Goal: Task Accomplishment & Management: Use online tool/utility

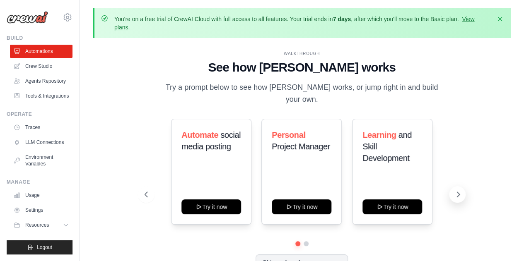
click at [458, 192] on icon at bounding box center [458, 194] width 8 height 8
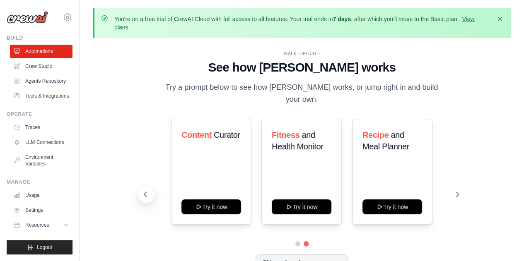
click at [149, 190] on icon at bounding box center [145, 194] width 8 height 8
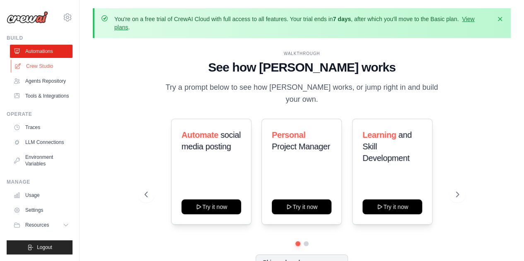
click at [34, 68] on link "Crew Studio" at bounding box center [42, 66] width 63 height 13
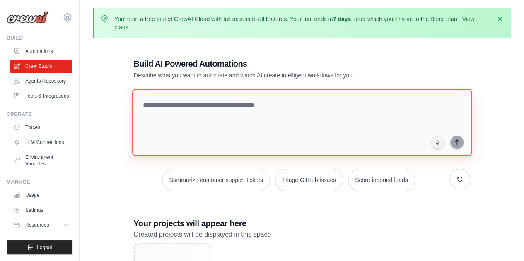
click at [302, 113] on textarea at bounding box center [301, 122] width 339 height 67
click at [186, 109] on textarea at bounding box center [301, 122] width 339 height 67
paste textarea "**********"
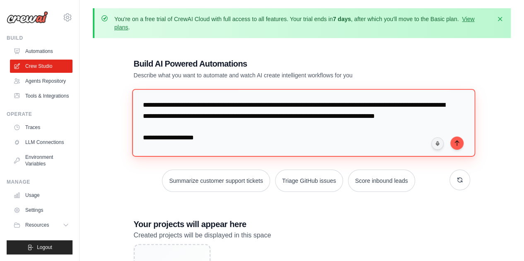
click at [147, 105] on textarea at bounding box center [303, 122] width 343 height 67
click at [144, 149] on textarea at bounding box center [303, 122] width 343 height 67
click at [142, 149] on textarea at bounding box center [303, 122] width 343 height 67
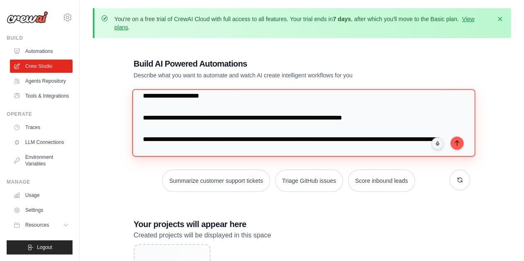
click at [152, 119] on textarea at bounding box center [303, 122] width 343 height 67
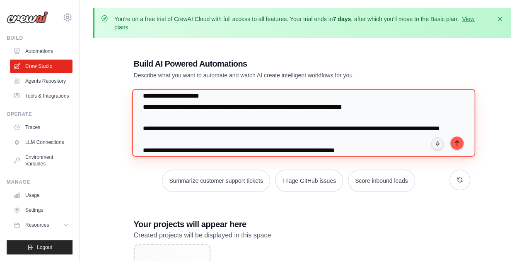
click at [147, 132] on textarea at bounding box center [303, 122] width 343 height 67
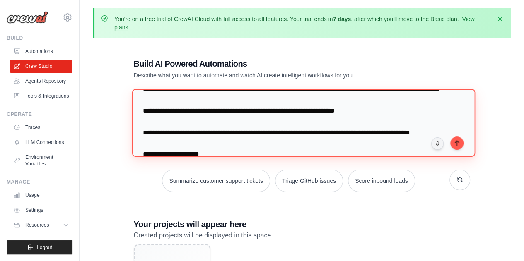
scroll to position [83, 0]
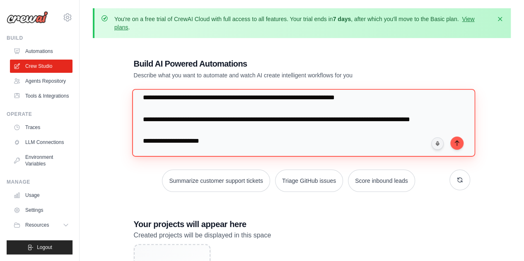
click at [148, 112] on textarea at bounding box center [303, 122] width 343 height 67
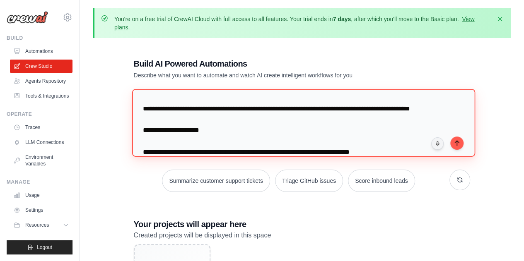
click at [148, 115] on textarea at bounding box center [303, 122] width 343 height 67
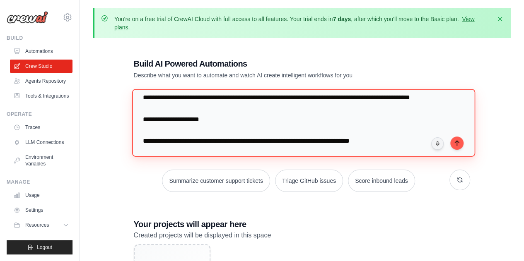
click at [149, 137] on textarea at bounding box center [303, 122] width 343 height 67
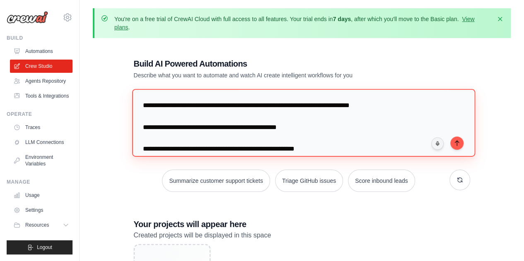
scroll to position [124, 0]
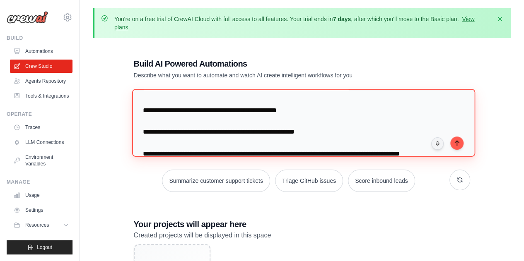
click at [146, 119] on textarea at bounding box center [303, 122] width 343 height 67
click at [146, 106] on textarea at bounding box center [303, 122] width 343 height 67
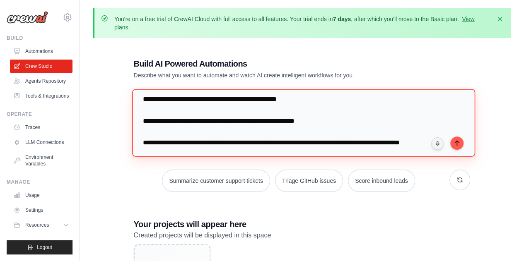
click at [147, 121] on textarea at bounding box center [303, 122] width 343 height 67
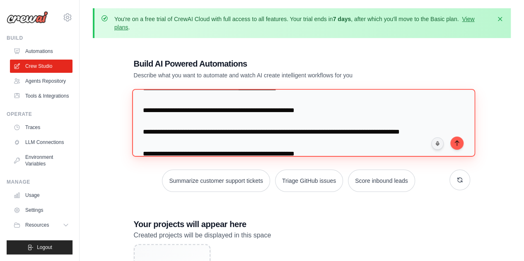
click at [147, 130] on textarea at bounding box center [303, 122] width 343 height 67
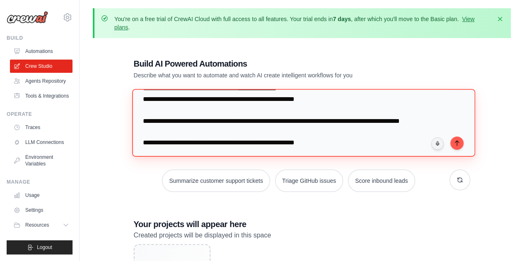
click at [149, 143] on textarea at bounding box center [303, 122] width 343 height 67
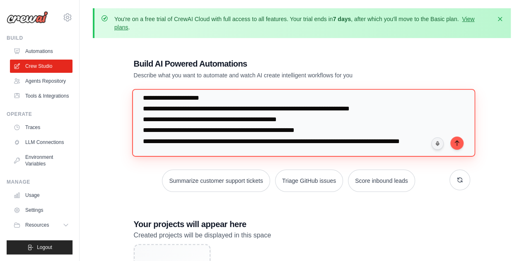
scroll to position [83, 0]
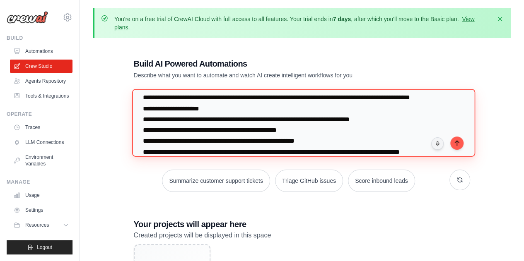
click at [144, 140] on textarea at bounding box center [303, 122] width 343 height 67
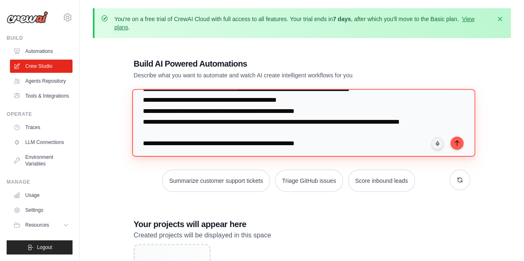
scroll to position [166, 0]
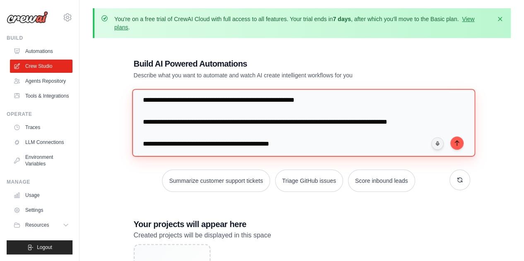
click at [156, 132] on textarea at bounding box center [303, 122] width 343 height 67
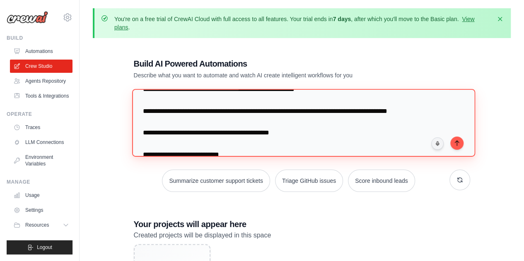
click at [161, 144] on textarea at bounding box center [303, 122] width 343 height 67
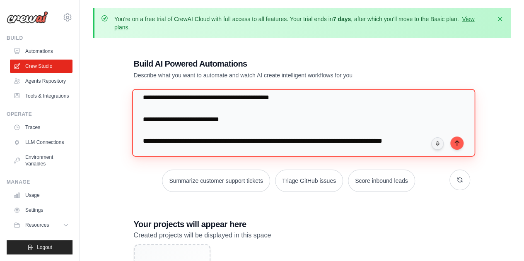
scroll to position [208, 0]
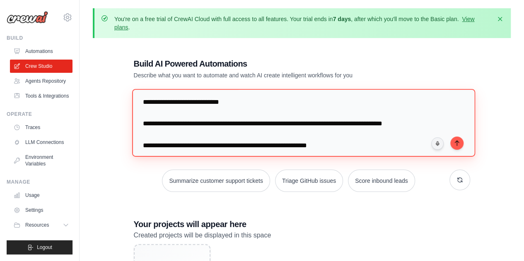
click at [153, 121] on textarea at bounding box center [303, 122] width 343 height 67
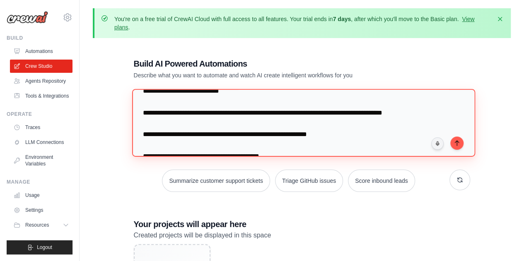
scroll to position [249, 0]
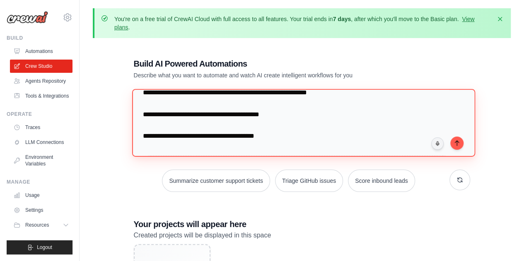
click at [147, 109] on textarea at bounding box center [303, 122] width 343 height 67
click at [142, 106] on textarea at bounding box center [303, 122] width 343 height 67
click at [147, 116] on textarea at bounding box center [303, 122] width 343 height 67
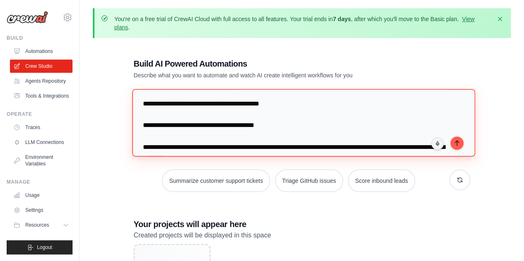
click at [152, 125] on textarea at bounding box center [303, 122] width 343 height 67
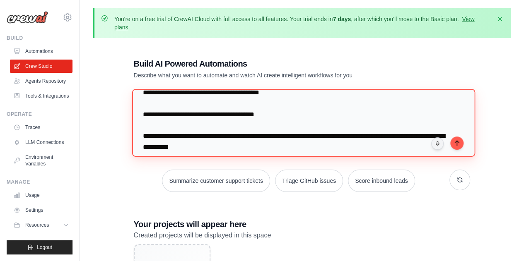
click at [150, 133] on textarea at bounding box center [303, 122] width 343 height 67
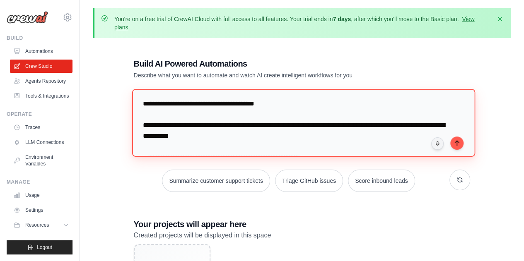
click at [150, 142] on textarea at bounding box center [303, 122] width 343 height 67
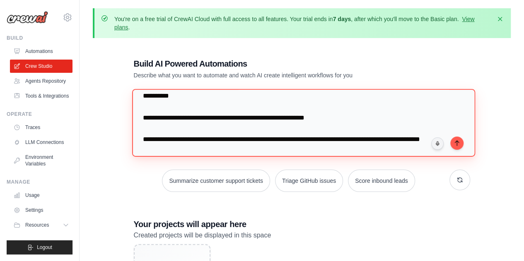
scroll to position [291, 0]
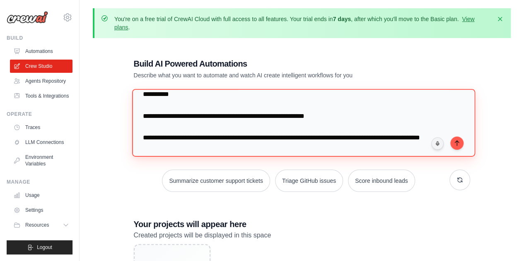
click at [150, 129] on textarea at bounding box center [303, 122] width 343 height 67
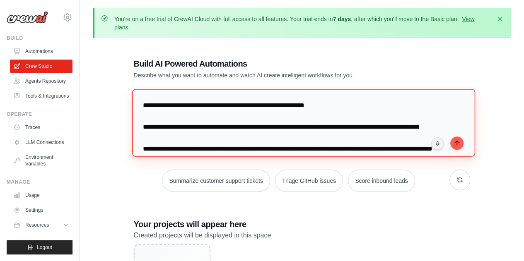
click at [151, 146] on textarea at bounding box center [303, 122] width 343 height 67
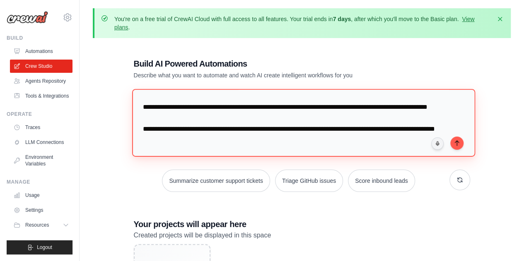
scroll to position [332, 0]
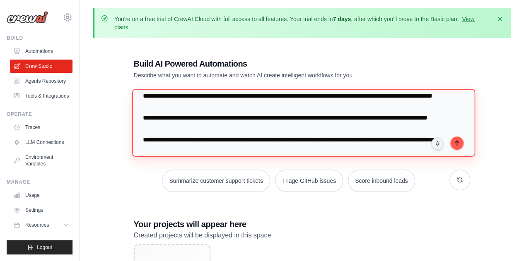
click at [151, 118] on textarea at bounding box center [303, 122] width 343 height 67
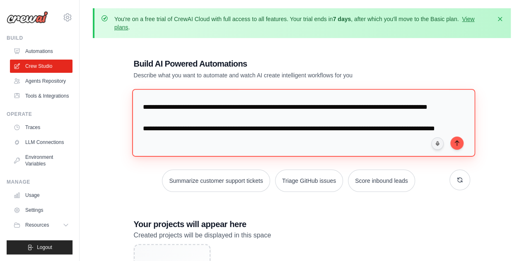
click at [148, 134] on textarea at bounding box center [303, 122] width 343 height 67
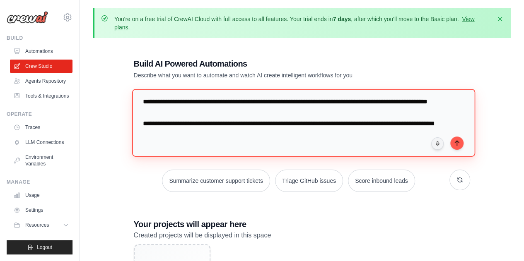
scroll to position [373, 0]
click at [151, 119] on textarea at bounding box center [303, 122] width 343 height 67
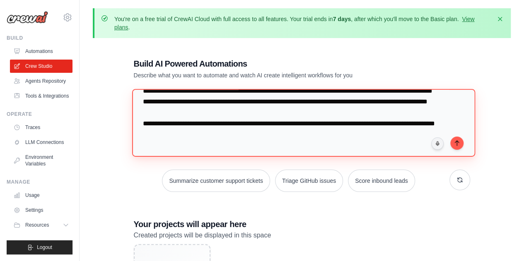
click at [149, 97] on textarea at bounding box center [303, 122] width 343 height 67
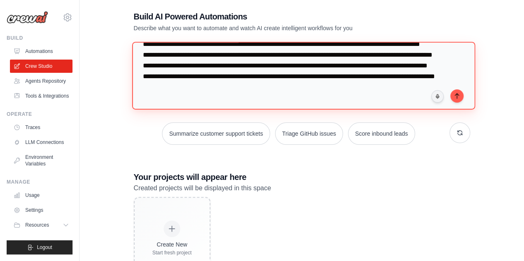
scroll to position [0, 0]
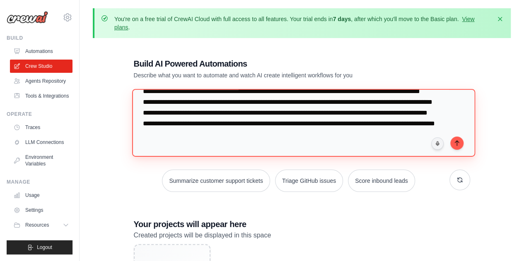
click at [219, 121] on textarea at bounding box center [303, 122] width 343 height 67
type textarea "**********"
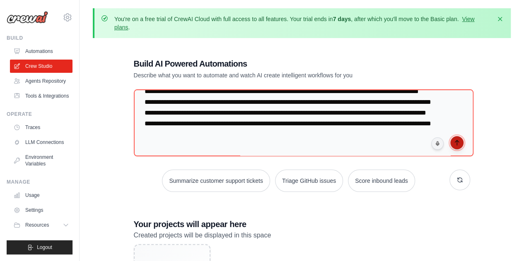
click at [455, 142] on icon "submit" at bounding box center [456, 143] width 7 height 7
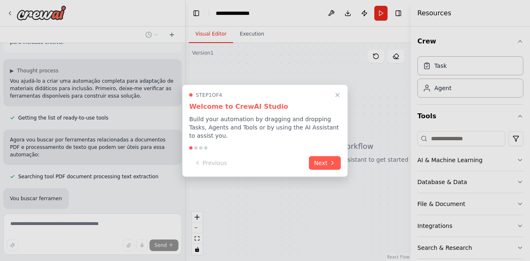
scroll to position [312, 0]
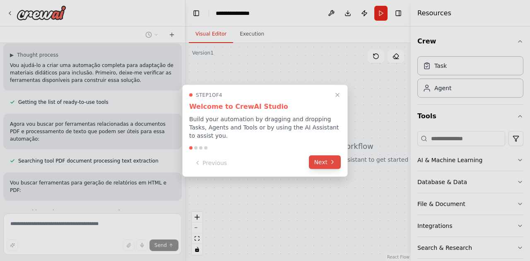
click at [330, 161] on icon at bounding box center [332, 162] width 7 height 7
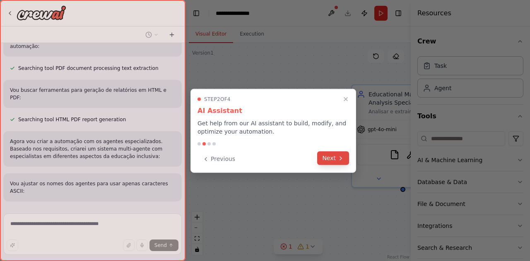
scroll to position [428, 0]
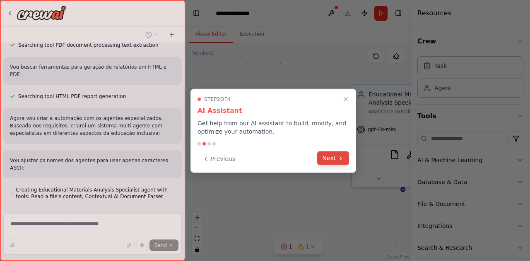
click at [330, 159] on button "Next" at bounding box center [333, 159] width 32 height 14
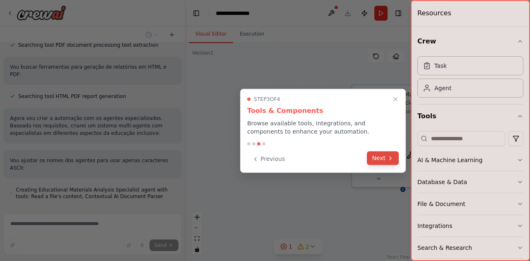
click at [375, 157] on button "Next" at bounding box center [383, 159] width 32 height 14
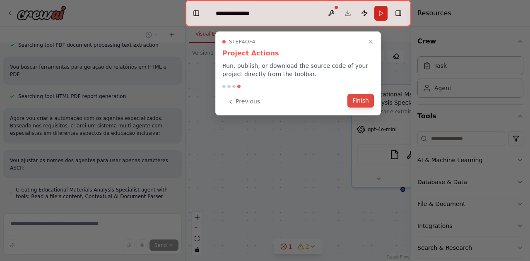
click at [355, 103] on button "Finish" at bounding box center [360, 101] width 26 height 14
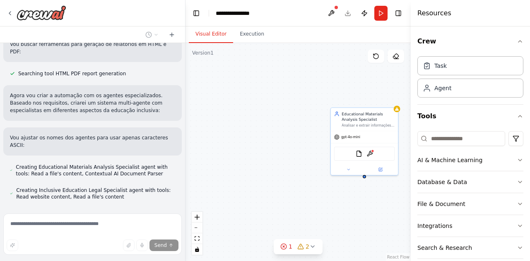
scroll to position [451, 0]
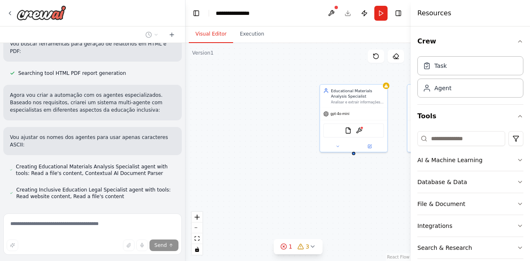
drag, startPoint x: 289, startPoint y: 183, endPoint x: 278, endPoint y: 160, distance: 25.6
click at [278, 160] on div "Educational Materials Analysis Specialist Analisar e extrair informações dos ma…" at bounding box center [297, 152] width 225 height 218
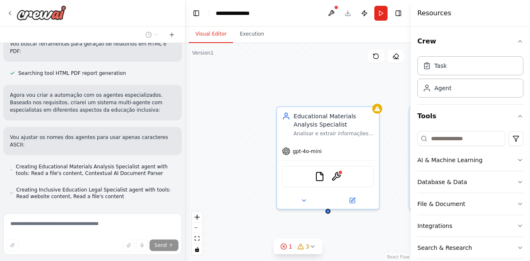
drag, startPoint x: 284, startPoint y: 149, endPoint x: 212, endPoint y: 135, distance: 72.8
click at [211, 136] on div "Educational Materials Analysis Specialist Analisar e extrair informações dos ma…" at bounding box center [297, 152] width 225 height 218
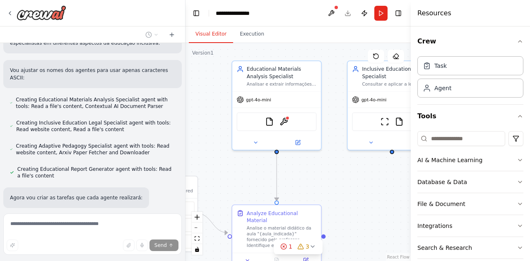
scroll to position [534, 0]
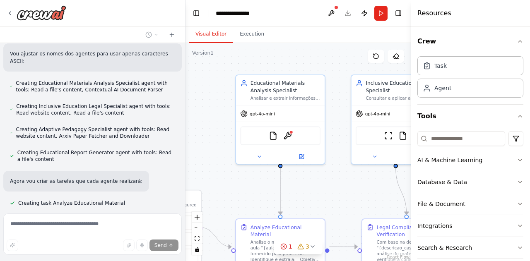
drag, startPoint x: 237, startPoint y: 200, endPoint x: 204, endPoint y: 164, distance: 49.8
click at [204, 164] on div ".deletable-edge-delete-btn { width: 20px; height: 20px; border: 0px solid #ffff…" at bounding box center [297, 152] width 225 height 218
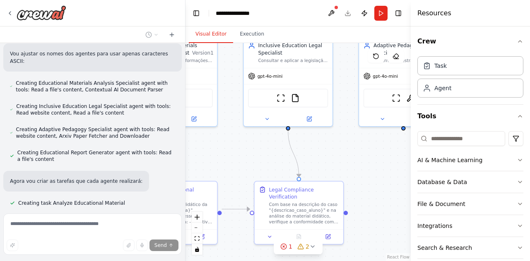
drag, startPoint x: 352, startPoint y: 207, endPoint x: 242, endPoint y: 173, distance: 115.1
click at [242, 173] on div ".deletable-edge-delete-btn { width: 20px; height: 20px; border: 0px solid #ffff…" at bounding box center [297, 152] width 225 height 218
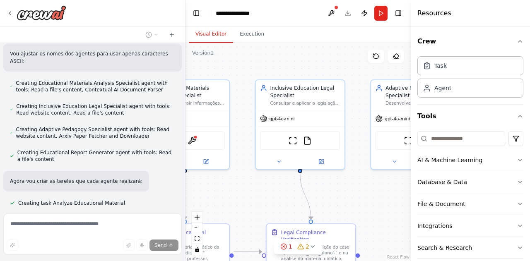
scroll to position [551, 0]
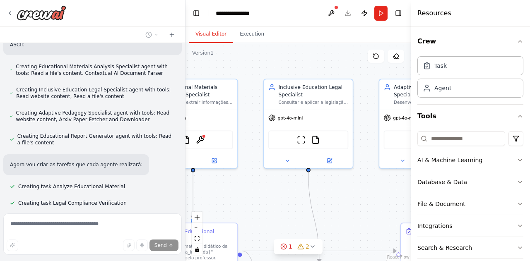
drag, startPoint x: 334, startPoint y: 176, endPoint x: 369, endPoint y: 210, distance: 48.6
click at [369, 210] on div ".deletable-edge-delete-btn { width: 20px; height: 20px; border: 0px solid #ffff…" at bounding box center [297, 152] width 225 height 218
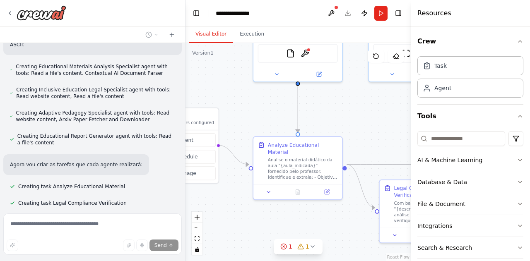
drag, startPoint x: 257, startPoint y: 195, endPoint x: 361, endPoint y: 108, distance: 135.8
click at [361, 108] on div ".deletable-edge-delete-btn { width: 20px; height: 20px; border: 0px solid #ffff…" at bounding box center [297, 152] width 225 height 218
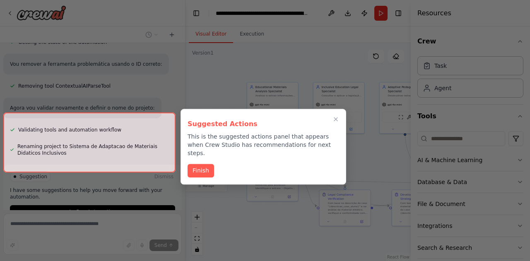
scroll to position [868, 0]
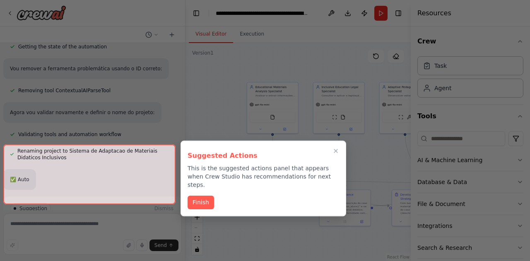
click at [195, 162] on div "Suggested Actions This is the suggested actions panel that appears when Crew St…" at bounding box center [264, 168] width 152 height 41
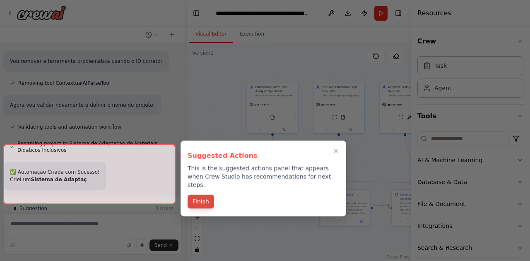
click at [197, 197] on button "Finish" at bounding box center [201, 202] width 26 height 14
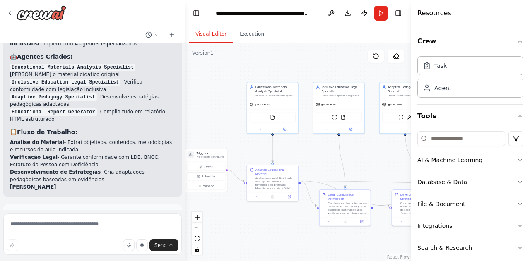
scroll to position [1021, 0]
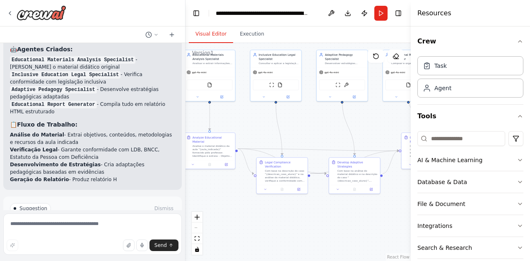
drag, startPoint x: 269, startPoint y: 232, endPoint x: 200, endPoint y: 196, distance: 77.2
click at [200, 196] on div ".deletable-edge-delete-btn { width: 20px; height: 20px; border: 0px solid #ffff…" at bounding box center [297, 152] width 225 height 218
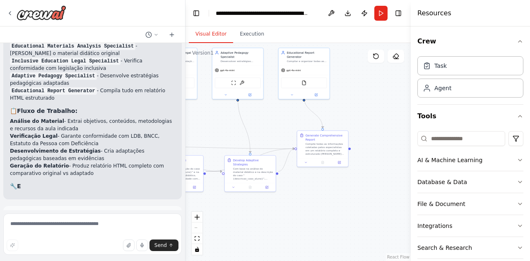
drag, startPoint x: 354, startPoint y: 223, endPoint x: 256, endPoint y: 225, distance: 98.5
click at [256, 225] on div ".deletable-edge-delete-btn { width: 20px; height: 20px; border: 0px solid #ffff…" at bounding box center [297, 152] width 225 height 218
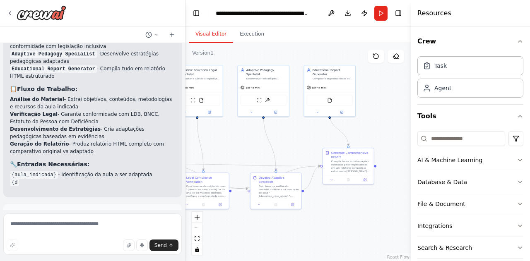
scroll to position [1064, 0]
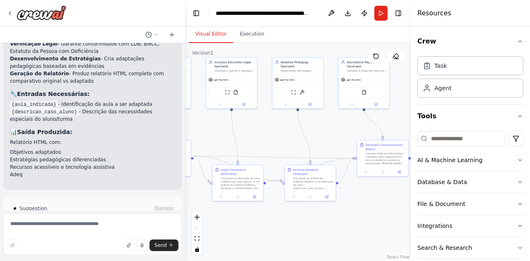
drag, startPoint x: 350, startPoint y: 223, endPoint x: 411, endPoint y: 233, distance: 61.2
click at [411, 233] on div "Crie um agente de IA para automatizar o processo de adaptação de materiais didá…" at bounding box center [265, 130] width 530 height 261
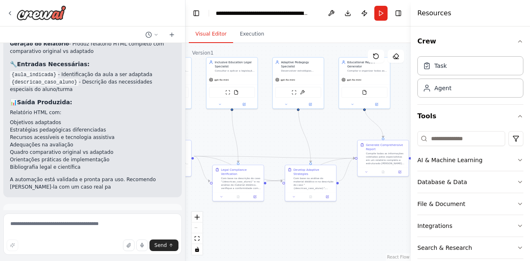
scroll to position [1164, 0]
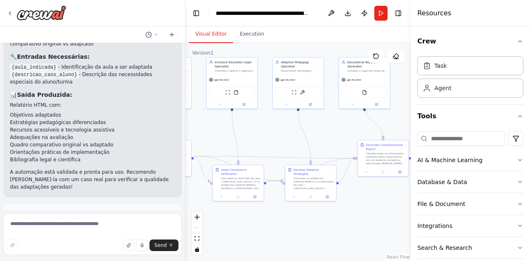
click at [125, 245] on button "Run Automation" at bounding box center [92, 251] width 165 height 13
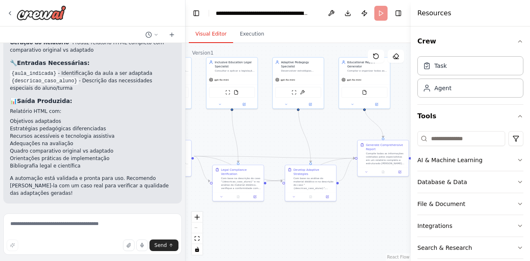
scroll to position [1098, 0]
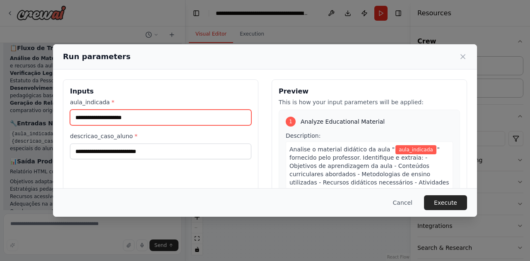
click at [145, 119] on input "aula_indicada *" at bounding box center [160, 118] width 181 height 16
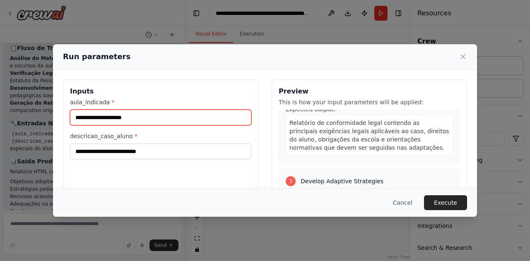
scroll to position [414, 0]
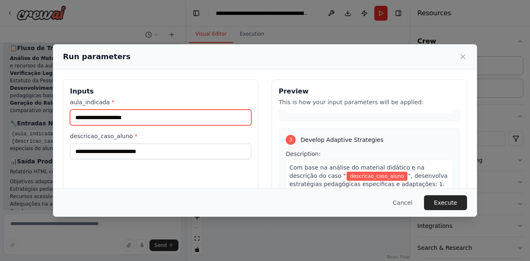
click at [143, 119] on input "aula_indicada *" at bounding box center [160, 118] width 181 height 16
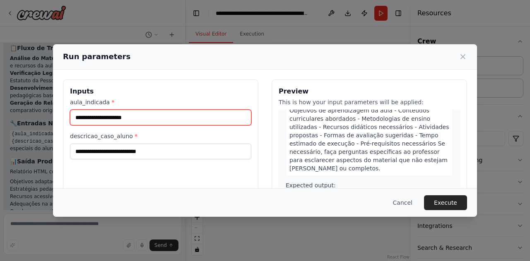
scroll to position [24, 0]
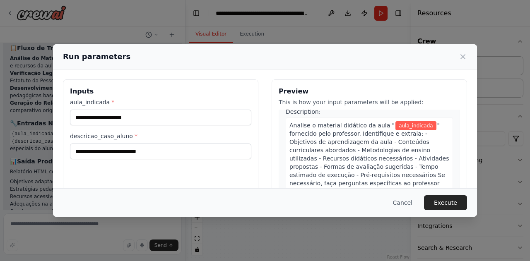
click at [440, 125] on div "1 Analyze Educational Material Description: Analise o material didático da aula…" at bounding box center [369, 186] width 181 height 201
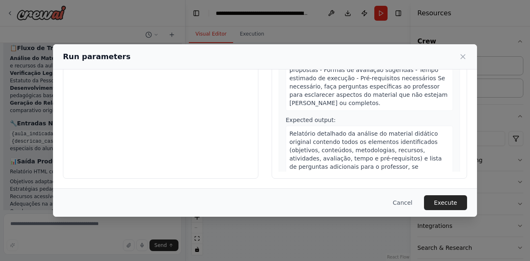
scroll to position [0, 0]
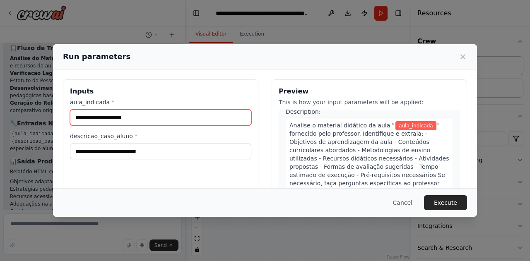
click at [89, 117] on input "aula_indicada *" at bounding box center [160, 118] width 181 height 16
type input "******"
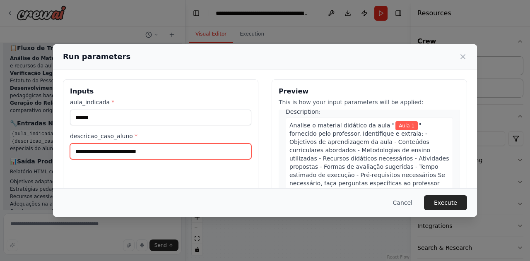
click at [155, 151] on input "descricao_caso_aluno *" at bounding box center [160, 152] width 181 height 16
type input "**********"
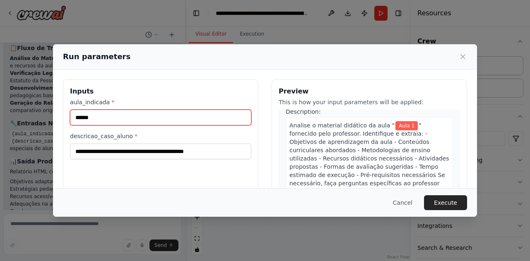
click at [125, 117] on input "******" at bounding box center [160, 118] width 181 height 16
type input "******"
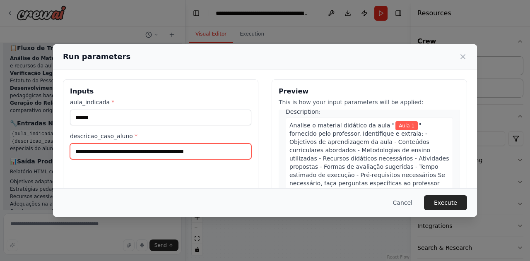
click at [230, 155] on input "**********" at bounding box center [160, 152] width 181 height 16
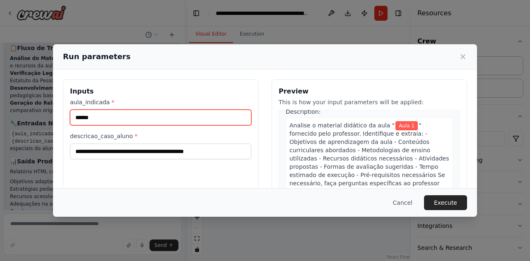
click at [111, 119] on input "******" at bounding box center [160, 118] width 181 height 16
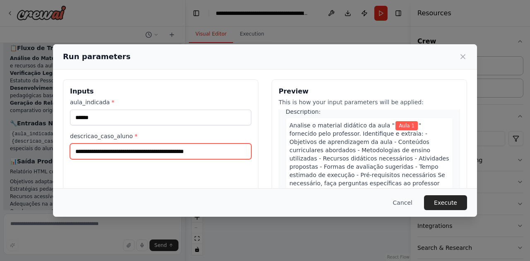
click at [229, 151] on input "**********" at bounding box center [160, 152] width 181 height 16
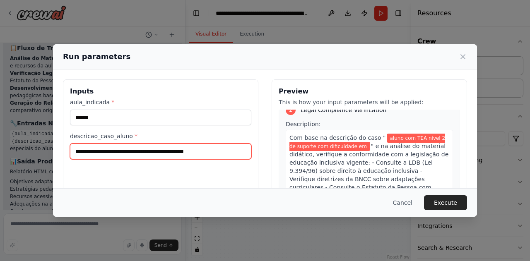
scroll to position [231, 0]
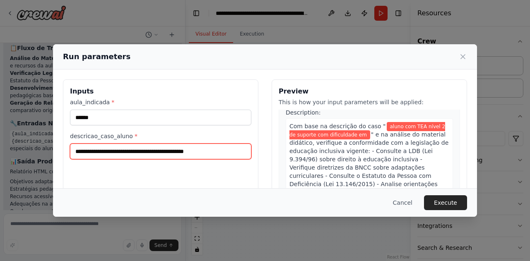
click at [232, 151] on input "**********" at bounding box center [160, 152] width 181 height 16
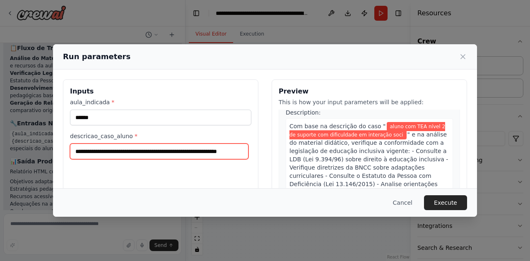
scroll to position [0, 11]
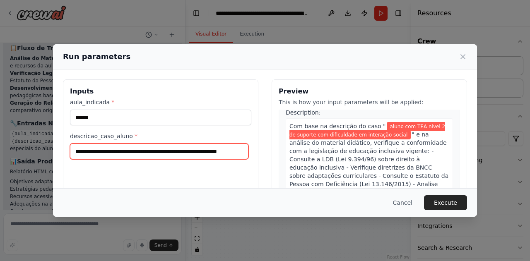
type input "**********"
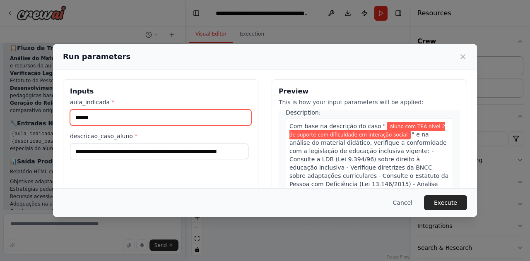
click at [164, 116] on input "******" at bounding box center [160, 118] width 181 height 16
type input "******"
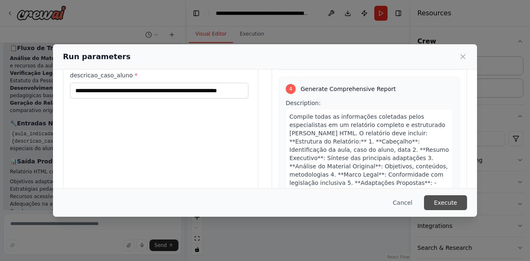
scroll to position [97, 0]
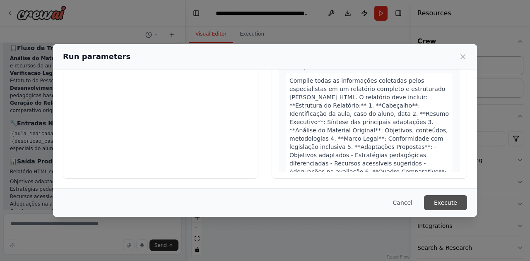
click at [456, 202] on button "Execute" at bounding box center [445, 202] width 43 height 15
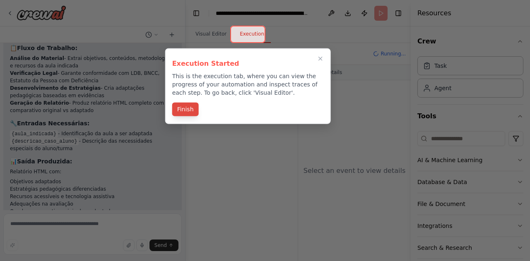
click at [190, 111] on button "Finish" at bounding box center [185, 110] width 26 height 14
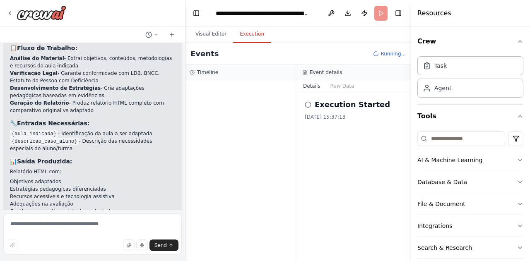
click at [253, 38] on button "Execution" at bounding box center [252, 34] width 38 height 17
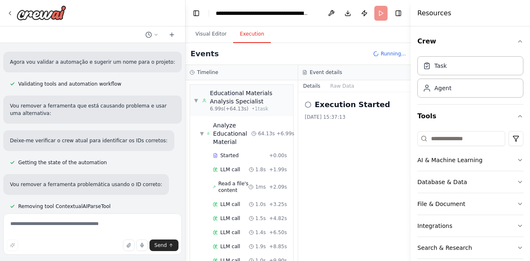
scroll to position [787, 0]
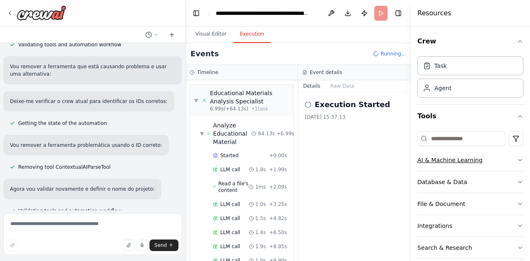
click at [517, 161] on icon "button" at bounding box center [520, 160] width 7 height 7
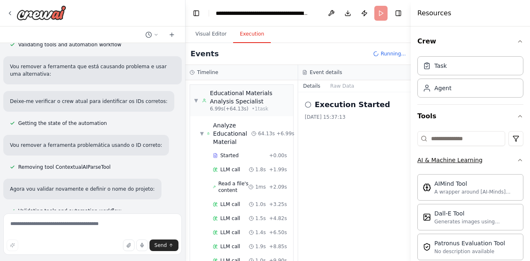
click at [517, 161] on icon "button" at bounding box center [520, 160] width 7 height 7
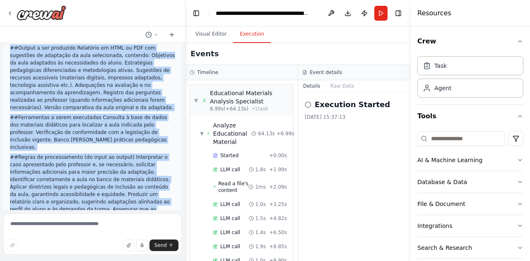
scroll to position [166, 0]
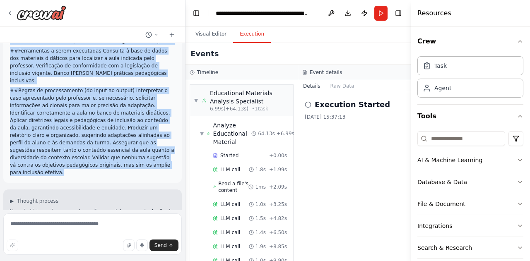
drag, startPoint x: 10, startPoint y: 61, endPoint x: 125, endPoint y: 141, distance: 139.9
click at [125, 141] on div "Crie um agente de IA para automatizar o processo de adaptação de materiais didá…" at bounding box center [92, 34] width 165 height 286
copy div "Lore ip dolors am CO adip elitseddoei t incididu ut laboreetd ma aliquaeni admi…"
click at [123, 114] on p "##Regras de processamento (do input ao output) Interpretar o caso apresentado p…" at bounding box center [92, 131] width 165 height 89
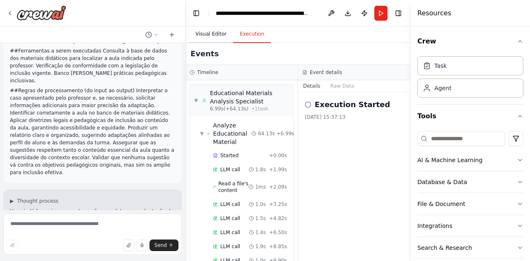
click at [200, 34] on button "Visual Editor" at bounding box center [211, 34] width 44 height 17
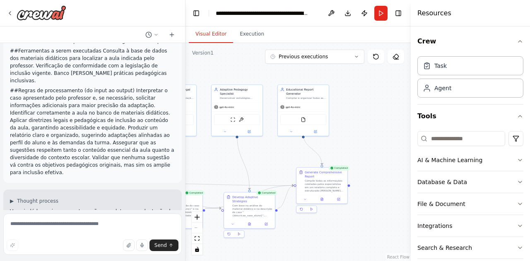
drag, startPoint x: 359, startPoint y: 219, endPoint x: 300, endPoint y: 249, distance: 66.3
click at [300, 249] on div ".deletable-edge-delete-btn { width: 20px; height: 20px; border: 0px solid #ffff…" at bounding box center [297, 152] width 225 height 218
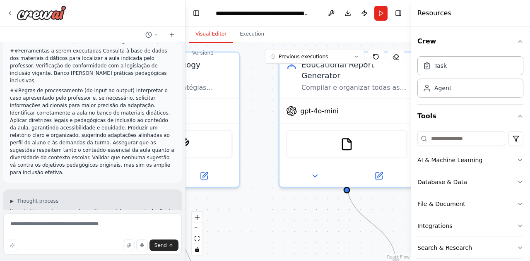
drag, startPoint x: 290, startPoint y: 141, endPoint x: 313, endPoint y: 228, distance: 89.9
click at [313, 228] on div ".deletable-edge-delete-btn { width: 20px; height: 20px; border: 0px solid #ffff…" at bounding box center [297, 152] width 225 height 218
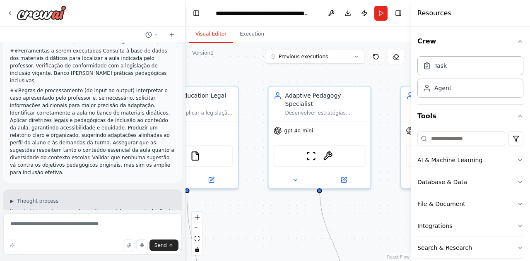
drag, startPoint x: 272, startPoint y: 226, endPoint x: 386, endPoint y: 221, distance: 114.4
click at [386, 221] on div ".deletable-edge-delete-btn { width: 20px; height: 20px; border: 0px solid #ffff…" at bounding box center [297, 152] width 225 height 218
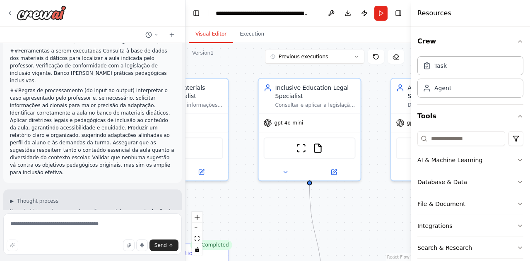
drag, startPoint x: 268, startPoint y: 224, endPoint x: 391, endPoint y: 216, distance: 122.8
click at [391, 216] on div ".deletable-edge-delete-btn { width: 20px; height: 20px; border: 0px solid #ffff…" at bounding box center [297, 152] width 225 height 218
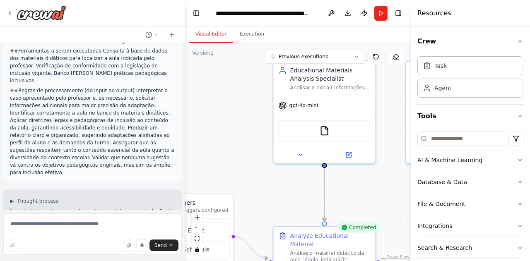
drag, startPoint x: 261, startPoint y: 221, endPoint x: 408, endPoint y: 204, distance: 148.4
click at [408, 204] on div "Crie um agente de IA para automatizar o processo de adaptação de materiais didá…" at bounding box center [265, 130] width 530 height 261
click at [325, 130] on img at bounding box center [325, 129] width 10 height 10
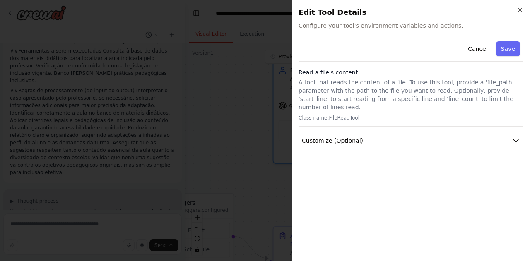
click at [344, 34] on div "Close Edit Tool Details Configure your tool's environment variables and actions…" at bounding box center [410, 130] width 238 height 261
click at [344, 29] on span "Configure your tool's environment variables and actions." at bounding box center [410, 26] width 225 height 8
click at [348, 93] on p "A tool that reads the content of a file. To use this tool, provide a 'file_path…" at bounding box center [410, 94] width 225 height 33
click at [517, 8] on icon "button" at bounding box center [520, 10] width 7 height 7
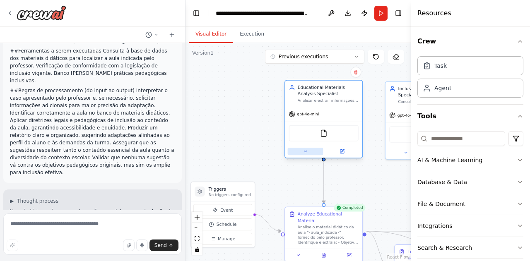
click at [306, 154] on button at bounding box center [306, 151] width 36 height 7
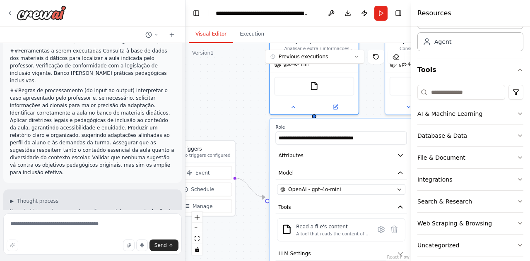
scroll to position [53, 0]
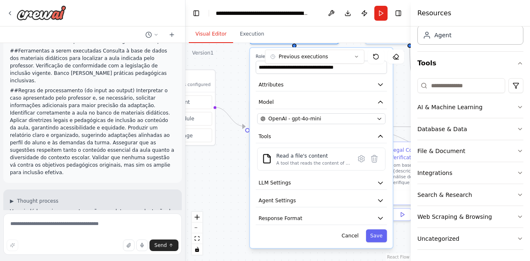
drag, startPoint x: 241, startPoint y: 235, endPoint x: 221, endPoint y: 164, distance: 73.6
click at [221, 164] on div ".deletable-edge-delete-btn { width: 20px; height: 20px; border: 0px solid #ffff…" at bounding box center [297, 152] width 225 height 218
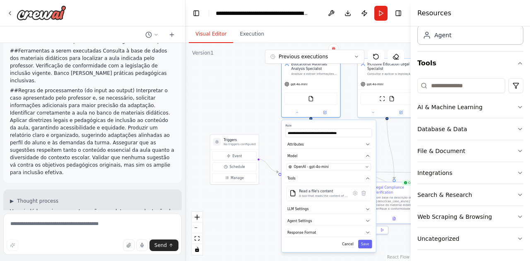
drag, startPoint x: 226, startPoint y: 185, endPoint x: 263, endPoint y: 221, distance: 50.9
click at [263, 221] on div ".deletable-edge-delete-btn { width: 20px; height: 20px; border: 0px solid #ffff…" at bounding box center [297, 152] width 225 height 218
click at [242, 111] on div ".deletable-edge-delete-btn { width: 20px; height: 20px; border: 0px solid #ffff…" at bounding box center [297, 152] width 225 height 218
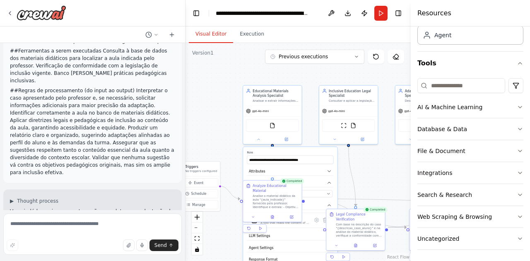
drag, startPoint x: 231, startPoint y: 117, endPoint x: 204, endPoint y: 142, distance: 36.6
click at [204, 142] on div ".deletable-edge-delete-btn { width: 20px; height: 20px; border: 0px solid #ffff…" at bounding box center [297, 152] width 225 height 218
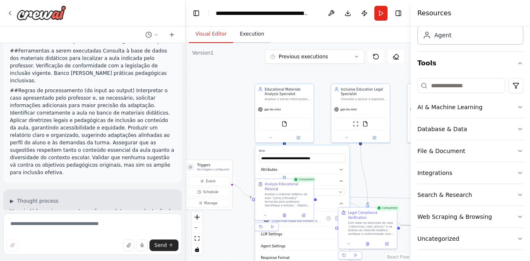
click at [246, 38] on button "Execution" at bounding box center [252, 34] width 38 height 17
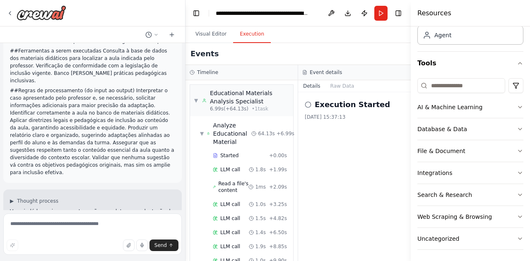
click at [233, 26] on button "Execution" at bounding box center [252, 34] width 38 height 17
click at [212, 36] on button "Visual Editor" at bounding box center [211, 34] width 44 height 17
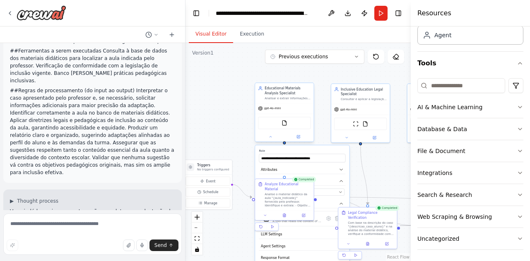
click at [285, 103] on div "gpt-4o-mini" at bounding box center [284, 108] width 58 height 10
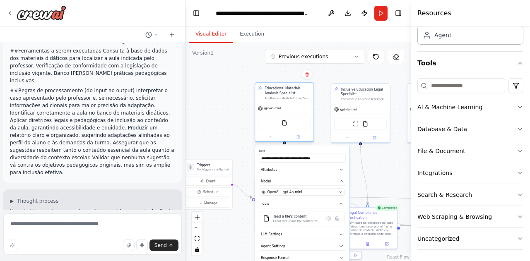
click at [283, 100] on div "Analisar e extrair informações dos materiais didáticos indicados pelo professor…" at bounding box center [288, 98] width 46 height 4
click at [299, 223] on div "Read a file's content A tool that reads the content of a file. To use this tool…" at bounding box center [302, 218] width 84 height 15
click at [274, 218] on div "Read a file's content" at bounding box center [296, 216] width 49 height 5
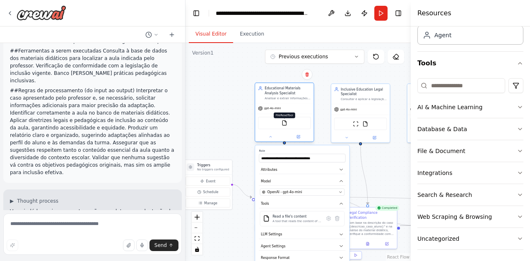
click at [284, 124] on img at bounding box center [284, 123] width 6 height 6
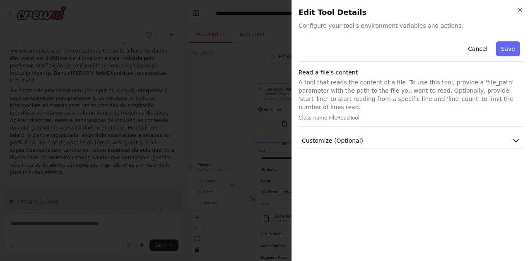
click at [353, 84] on p "A tool that reads the content of a file. To use this tool, provide a 'file_path…" at bounding box center [410, 94] width 225 height 33
click at [380, 133] on button "Customize (Optional)" at bounding box center [410, 140] width 225 height 15
click at [520, 10] on icon "button" at bounding box center [519, 9] width 3 height 3
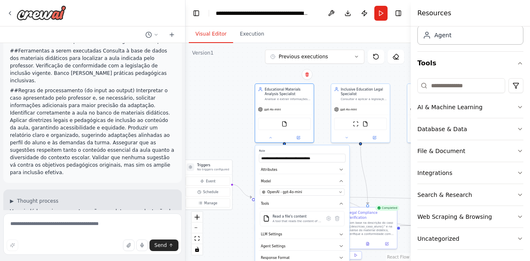
click at [397, 82] on div ".deletable-edge-delete-btn { width: 20px; height: 20px; border: 0px solid #ffff…" at bounding box center [297, 152] width 225 height 218
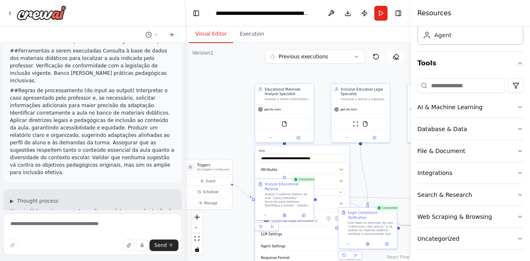
click at [232, 143] on div ".deletable-edge-delete-btn { width: 20px; height: 20px; border: 0px solid #ffff…" at bounding box center [297, 152] width 225 height 218
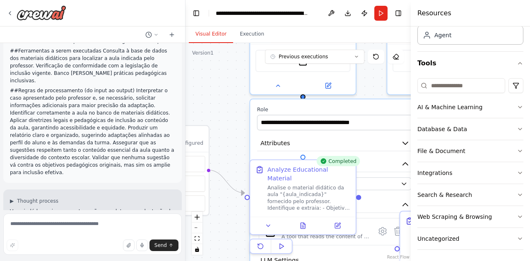
drag, startPoint x: 254, startPoint y: 111, endPoint x: 243, endPoint y: 84, distance: 28.9
click at [231, 64] on div ".deletable-edge-delete-btn { width: 20px; height: 20px; border: 0px solid #ffff…" at bounding box center [297, 152] width 225 height 218
click at [233, 134] on div ".deletable-edge-delete-btn { width: 20px; height: 20px; border: 0px solid #ffff…" at bounding box center [297, 152] width 225 height 218
click at [272, 88] on button at bounding box center [278, 84] width 48 height 10
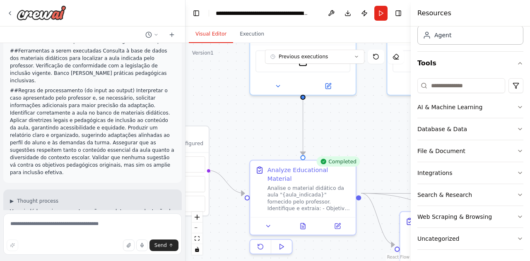
scroll to position [0, 0]
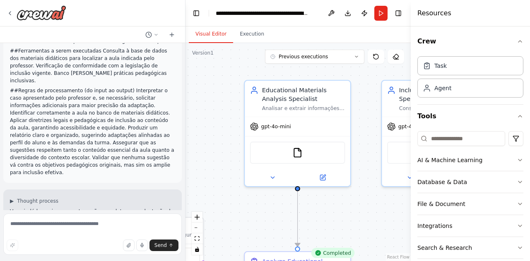
drag, startPoint x: 369, startPoint y: 146, endPoint x: 366, endPoint y: 190, distance: 44.0
click at [366, 190] on div ".deletable-edge-delete-btn { width: 20px; height: 20px; border: 0px solid #ffff…" at bounding box center [297, 152] width 225 height 218
click at [373, 211] on div ".deletable-edge-delete-btn { width: 20px; height: 20px; border: 0px solid #ffff…" at bounding box center [297, 152] width 225 height 218
click at [517, 41] on icon "button" at bounding box center [520, 41] width 7 height 7
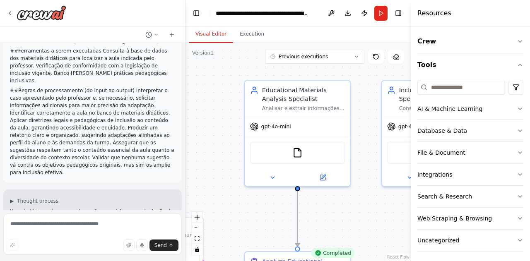
click at [388, 213] on div ".deletable-edge-delete-btn { width: 20px; height: 20px; border: 0px solid #ffff…" at bounding box center [297, 152] width 225 height 218
click at [379, 242] on div ".deletable-edge-delete-btn { width: 20px; height: 20px; border: 0px solid #ffff…" at bounding box center [297, 152] width 225 height 218
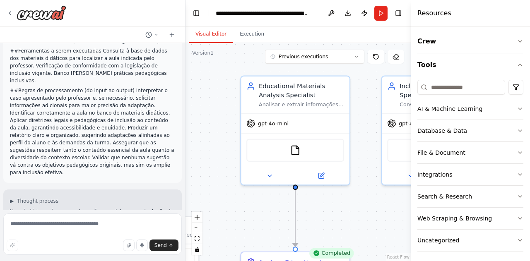
scroll to position [2, 0]
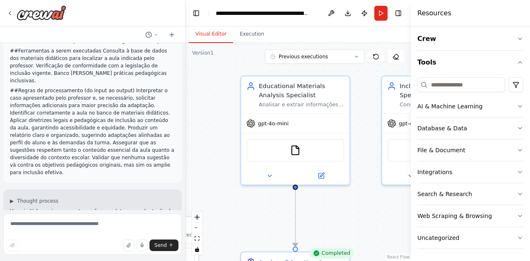
click at [373, 224] on div ".deletable-edge-delete-btn { width: 20px; height: 20px; border: 0px solid #ffff…" at bounding box center [297, 152] width 225 height 218
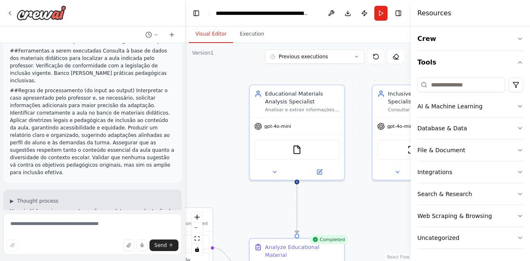
drag, startPoint x: 373, startPoint y: 224, endPoint x: 364, endPoint y: 214, distance: 12.9
click at [364, 214] on div ".deletable-edge-delete-btn { width: 20px; height: 20px; border: 0px solid #ffff…" at bounding box center [297, 152] width 225 height 218
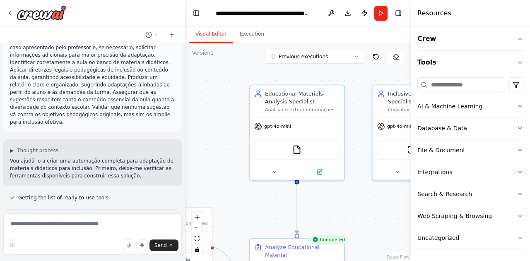
click at [496, 127] on button "Database & Data" at bounding box center [470, 129] width 106 height 22
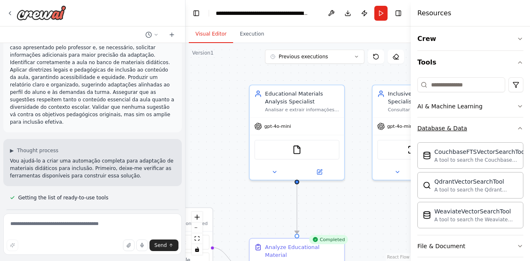
click at [496, 127] on button "Database & Data" at bounding box center [470, 129] width 106 height 22
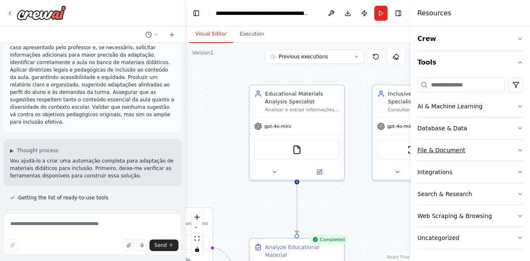
click at [491, 149] on button "File & Document" at bounding box center [470, 151] width 106 height 22
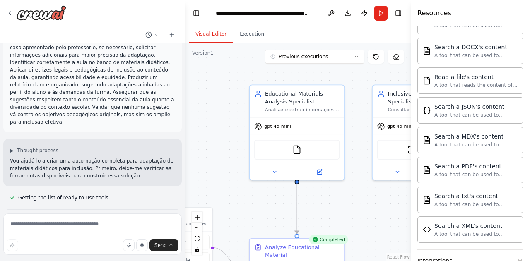
scroll to position [161, 0]
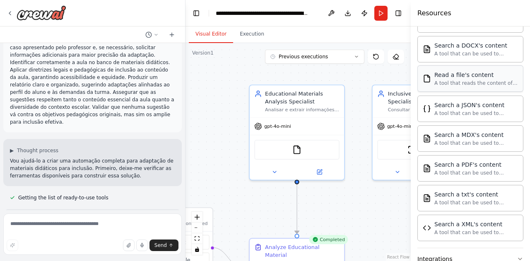
click at [457, 77] on div "Read a file's content" at bounding box center [476, 75] width 84 height 8
click at [461, 81] on div "A tool that reads the content of a file. To use this tool, provide a 'file_path…" at bounding box center [476, 83] width 84 height 7
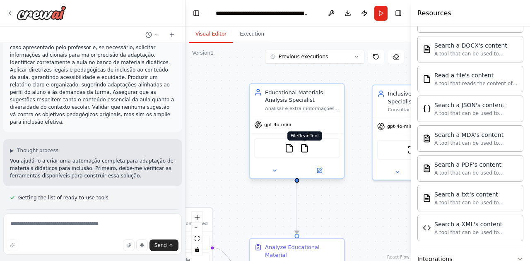
click at [303, 152] on img at bounding box center [304, 148] width 9 height 9
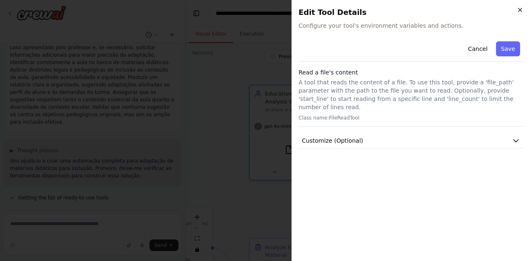
click at [520, 10] on icon "button" at bounding box center [520, 10] width 7 height 7
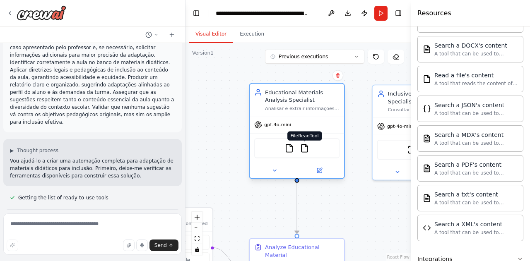
click at [307, 150] on img at bounding box center [304, 148] width 9 height 9
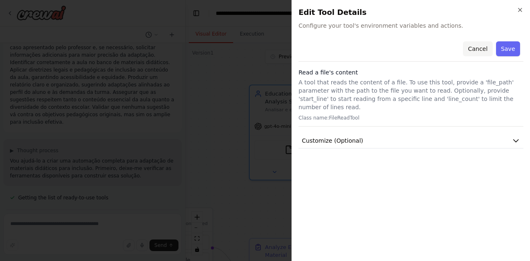
click at [476, 51] on button "Cancel" at bounding box center [477, 48] width 29 height 15
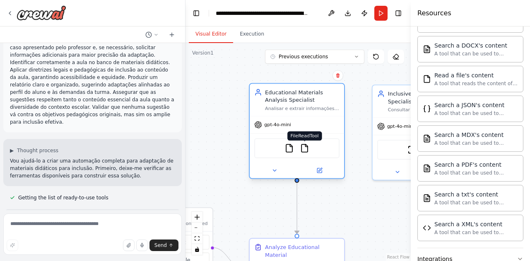
drag, startPoint x: 306, startPoint y: 150, endPoint x: 300, endPoint y: 151, distance: 5.4
click at [300, 151] on img at bounding box center [304, 148] width 9 height 9
click at [304, 151] on img at bounding box center [304, 148] width 9 height 9
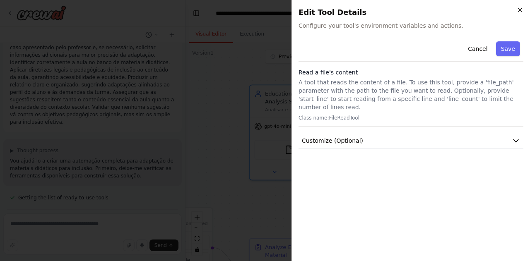
click at [520, 9] on icon "button" at bounding box center [519, 9] width 3 height 3
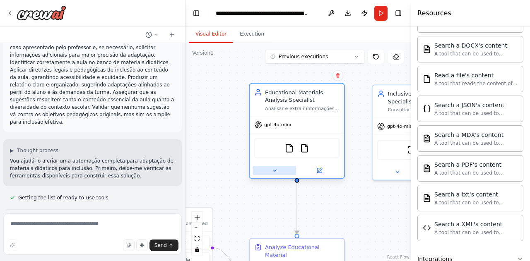
click at [274, 172] on icon at bounding box center [274, 171] width 6 height 6
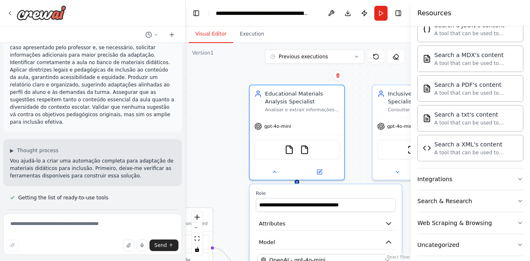
scroll to position [245, 0]
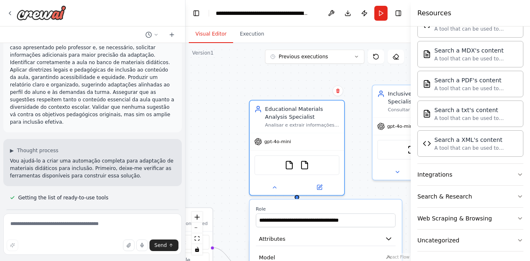
click at [372, 193] on div ".deletable-edge-delete-btn { width: 20px; height: 20px; border: 0px solid #ffff…" at bounding box center [297, 152] width 225 height 218
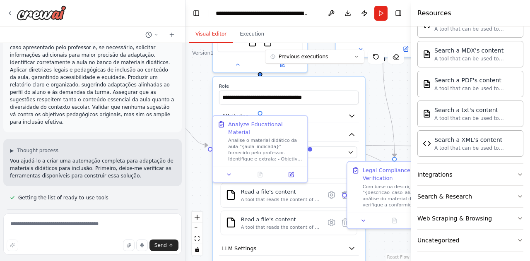
drag, startPoint x: 372, startPoint y: 193, endPoint x: 335, endPoint y: 69, distance: 129.5
click at [335, 69] on div ".deletable-edge-delete-btn { width: 20px; height: 20px; border: 0px solid #ffff…" at bounding box center [297, 152] width 225 height 218
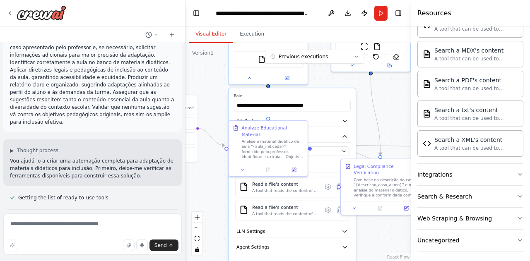
click at [326, 82] on div ".deletable-edge-delete-btn { width: 20px; height: 20px; border: 0px solid #ffff…" at bounding box center [297, 152] width 225 height 218
click at [328, 97] on label "Role" at bounding box center [292, 96] width 117 height 5
click at [337, 211] on icon at bounding box center [339, 210] width 8 height 8
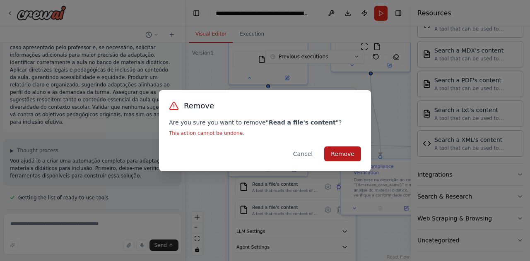
click at [351, 148] on button "Remove" at bounding box center [342, 154] width 37 height 15
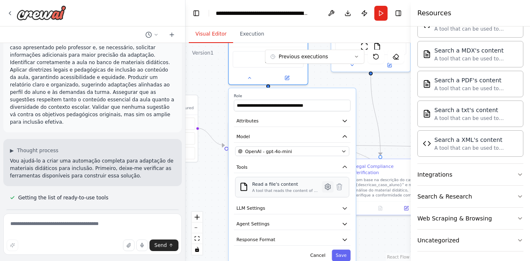
click at [329, 188] on icon at bounding box center [328, 187] width 8 height 8
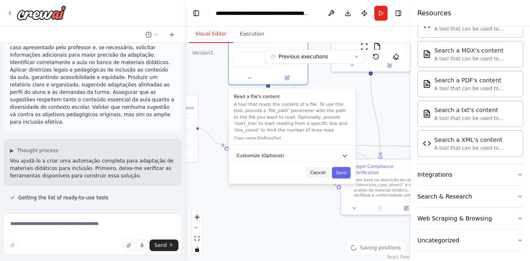
click at [318, 173] on button "Cancel" at bounding box center [317, 173] width 23 height 12
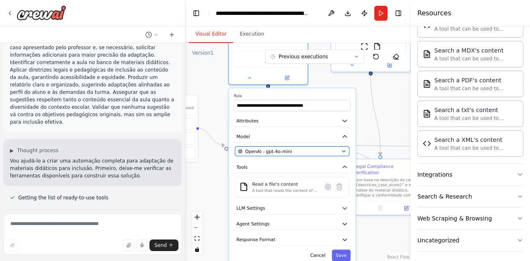
click at [313, 152] on div "OpenAI - gpt-4o-mini" at bounding box center [288, 151] width 101 height 6
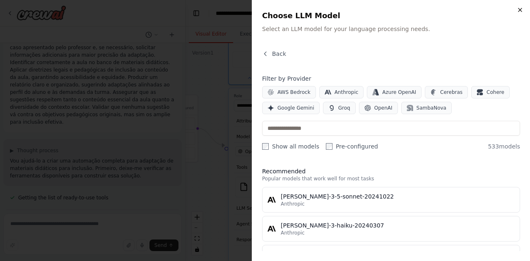
click at [518, 8] on icon "button" at bounding box center [520, 10] width 7 height 7
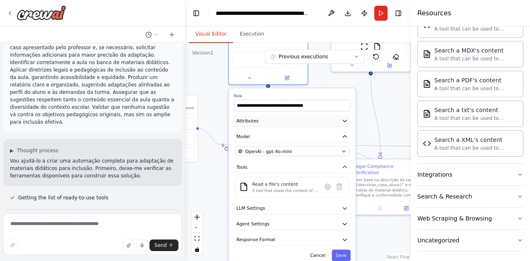
click at [336, 120] on button "Attributes" at bounding box center [292, 121] width 117 height 12
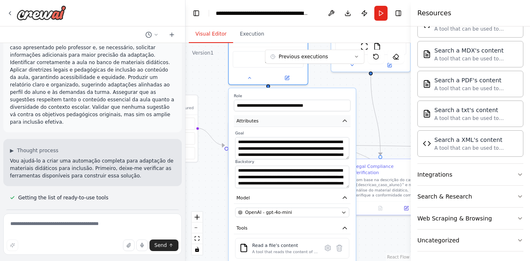
click at [336, 120] on button "Attributes" at bounding box center [292, 121] width 117 height 12
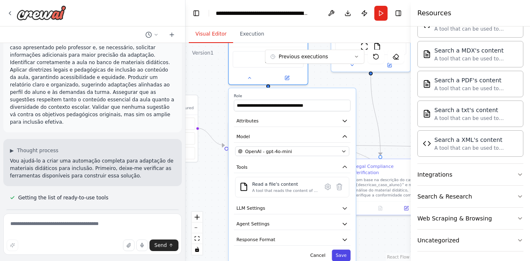
click at [346, 255] on button "Save" at bounding box center [341, 256] width 19 height 12
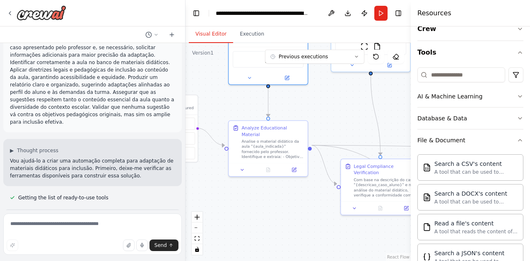
scroll to position [0, 0]
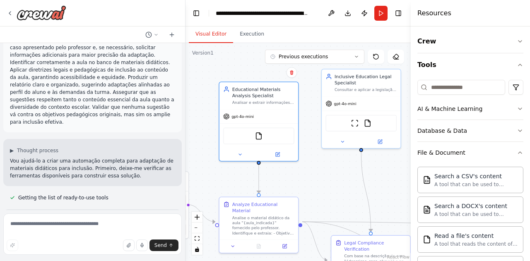
drag, startPoint x: 345, startPoint y: 97, endPoint x: 336, endPoint y: 173, distance: 77.2
click at [336, 173] on div ".deletable-edge-delete-btn { width: 20px; height: 20px; border: 0px solid #ffff…" at bounding box center [297, 152] width 225 height 218
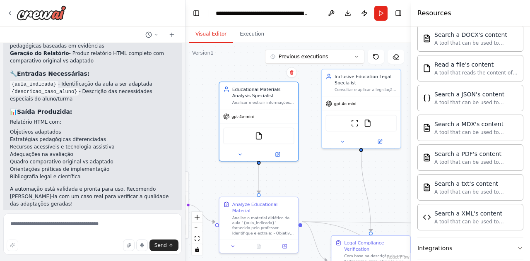
scroll to position [1164, 0]
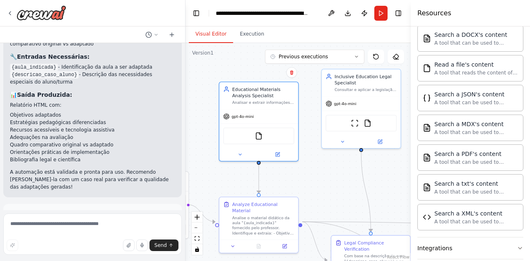
click at [97, 248] on span "Improve automation" at bounding box center [96, 251] width 51 height 7
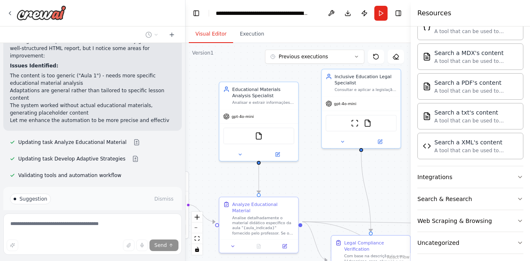
scroll to position [1350, 0]
click at [234, 243] on icon at bounding box center [232, 245] width 5 height 5
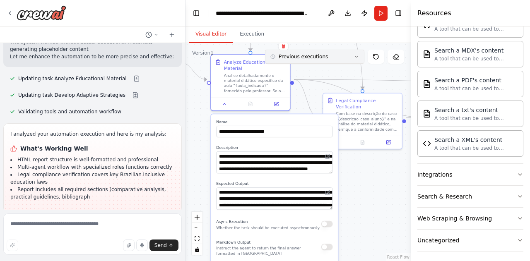
scroll to position [1421, 0]
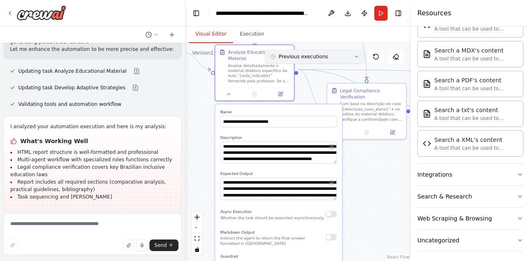
drag, startPoint x: 333, startPoint y: 207, endPoint x: 329, endPoint y: 54, distance: 152.4
click at [329, 54] on div "Version 1 Previous executions Show Tools Hide Agents .deletable-edge-delete-btn…" at bounding box center [297, 152] width 225 height 218
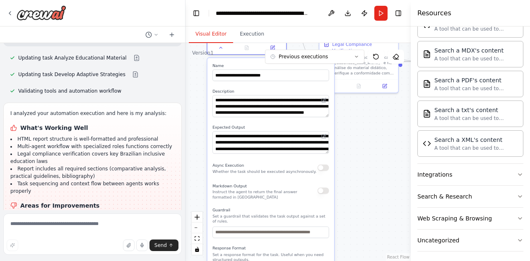
scroll to position [1446, 0]
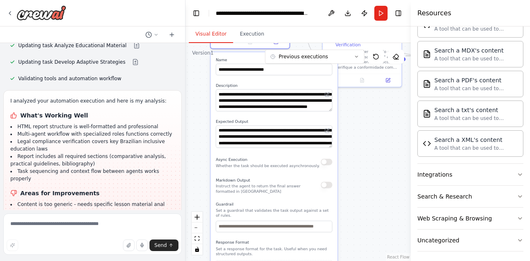
drag, startPoint x: 383, startPoint y: 200, endPoint x: 378, endPoint y: 148, distance: 52.4
click at [378, 148] on div ".deletable-edge-delete-btn { width: 20px; height: 20px; border: 0px solid #ffff…" at bounding box center [297, 152] width 225 height 218
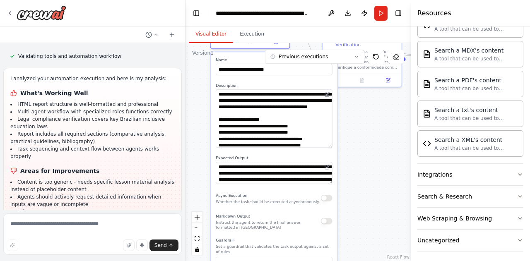
scroll to position [1476, 0]
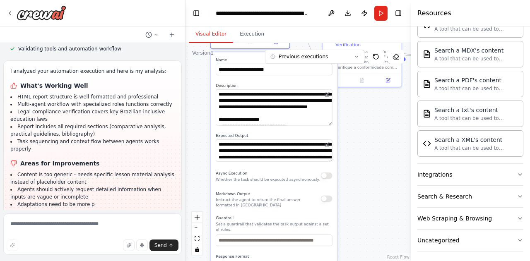
drag, startPoint x: 331, startPoint y: 101, endPoint x: 351, endPoint y: 115, distance: 24.7
click at [351, 115] on div ".deletable-edge-delete-btn { width: 20px; height: 20px; border: 0px solid #ffff…" at bounding box center [297, 152] width 225 height 218
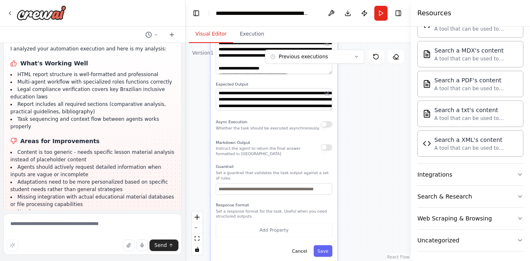
scroll to position [1506, 0]
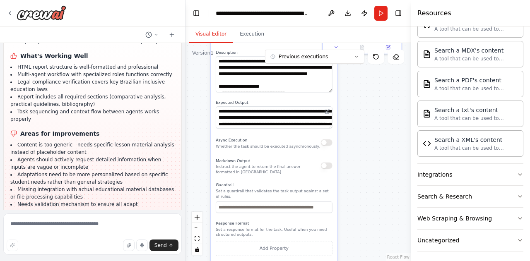
drag, startPoint x: 370, startPoint y: 150, endPoint x: 375, endPoint y: 151, distance: 5.4
click at [375, 151] on div ".deletable-edge-delete-btn { width: 20px; height: 20px; border: 0px solid #ffff…" at bounding box center [297, 152] width 225 height 218
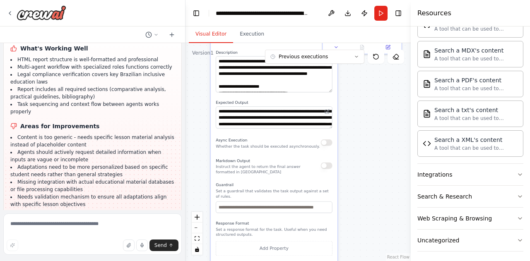
scroll to position [1521, 0]
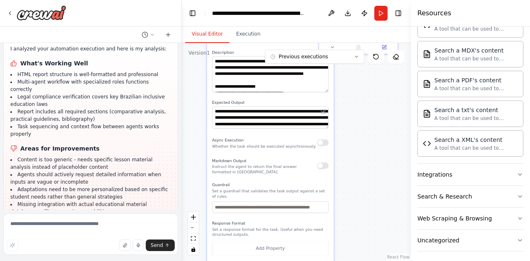
drag, startPoint x: 183, startPoint y: 199, endPoint x: 182, endPoint y: 178, distance: 20.3
click at [182, 178] on div "Crie um agente de IA para automatizar o processo de adaptação de materiais didá…" at bounding box center [265, 130] width 530 height 261
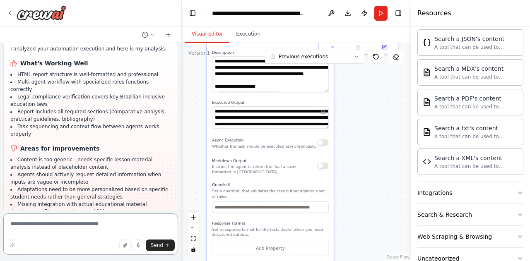
click at [122, 233] on textarea at bounding box center [90, 234] width 175 height 41
type textarea "**********"
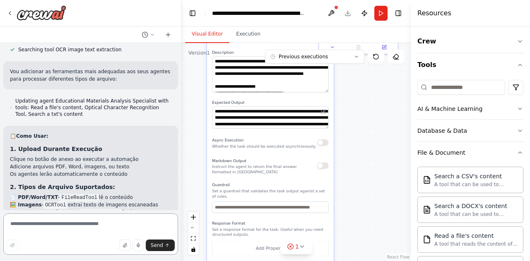
scroll to position [1910, 0]
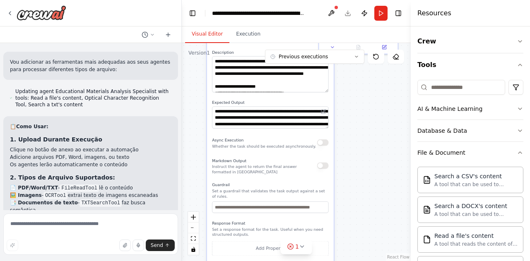
click at [364, 150] on div ".deletable-edge-delete-btn { width: 20px; height: 20px; border: 0px solid #ffff…" at bounding box center [296, 152] width 229 height 218
click at [301, 248] on icon at bounding box center [302, 246] width 7 height 7
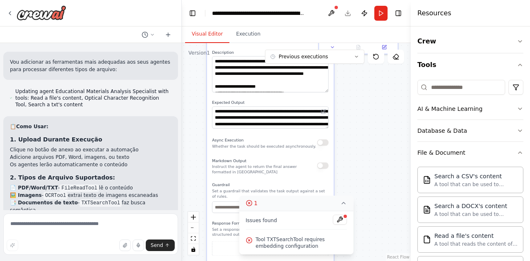
click at [362, 233] on div ".deletable-edge-delete-btn { width: 20px; height: 20px; border: 0px solid #ffff…" at bounding box center [296, 152] width 229 height 218
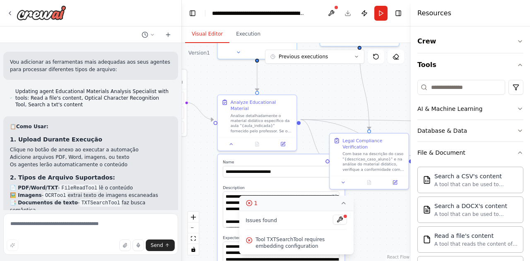
drag, startPoint x: 356, startPoint y: 145, endPoint x: 361, endPoint y: 261, distance: 116.0
click at [361, 261] on div ".deletable-edge-delete-btn { width: 20px; height: 20px; border: 0px solid #ffff…" at bounding box center [296, 152] width 229 height 218
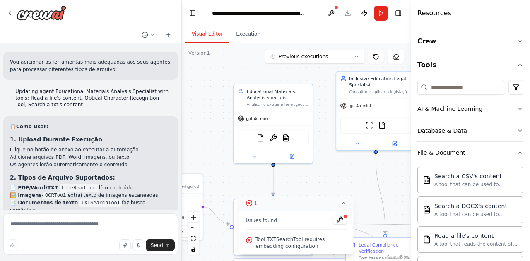
drag, startPoint x: 311, startPoint y: 99, endPoint x: 327, endPoint y: 204, distance: 105.6
click at [327, 204] on div "Version 1 Previous executions Show Tools Hide Agents .deletable-edge-delete-btn…" at bounding box center [296, 152] width 229 height 218
click at [276, 138] on img at bounding box center [273, 137] width 8 height 8
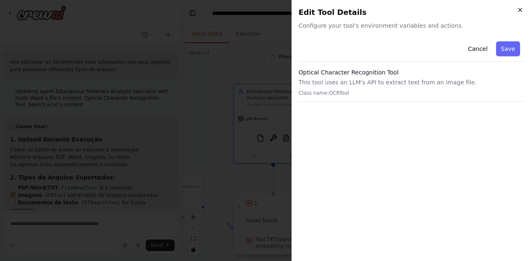
click at [518, 9] on icon "button" at bounding box center [520, 10] width 7 height 7
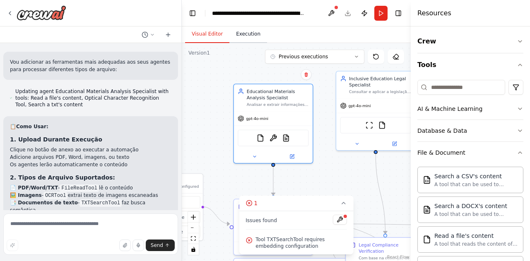
click at [252, 35] on button "Execution" at bounding box center [248, 34] width 38 height 17
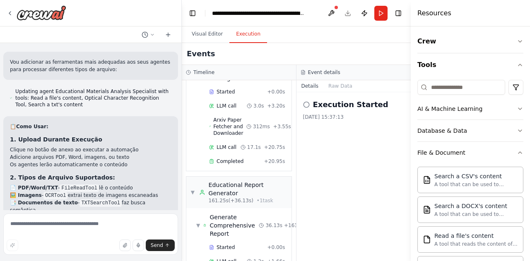
scroll to position [0, 0]
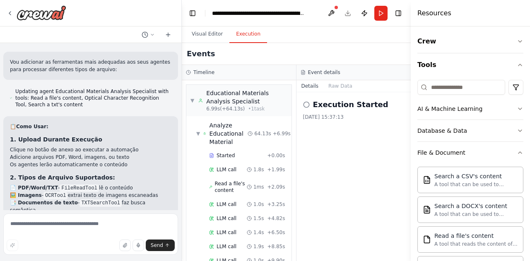
click at [352, 152] on div "Execution Started [DATE] 15:37:13" at bounding box center [353, 176] width 115 height 169
click at [331, 15] on button at bounding box center [331, 13] width 13 height 15
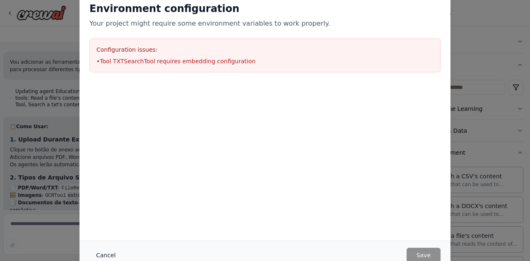
click at [106, 250] on button "Cancel" at bounding box center [105, 255] width 33 height 15
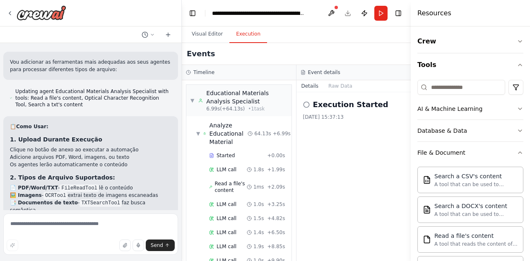
click at [308, 108] on div "Execution Started" at bounding box center [353, 105] width 101 height 12
click at [305, 105] on icon at bounding box center [306, 104] width 7 height 7
click at [380, 14] on button "Run" at bounding box center [380, 13] width 13 height 15
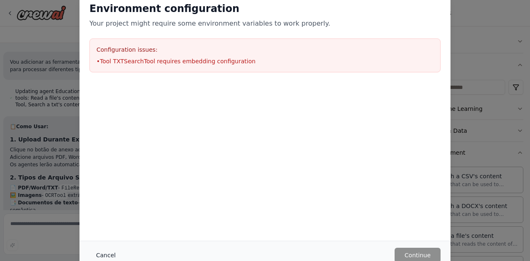
click at [110, 255] on button "Cancel" at bounding box center [105, 255] width 33 height 15
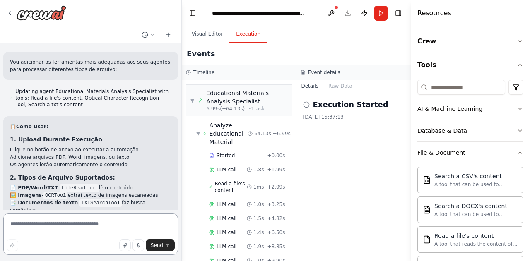
click at [104, 229] on textarea at bounding box center [90, 234] width 175 height 41
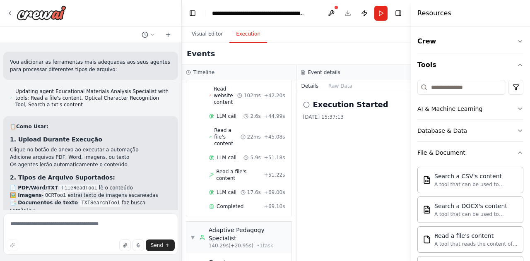
scroll to position [1299, 0]
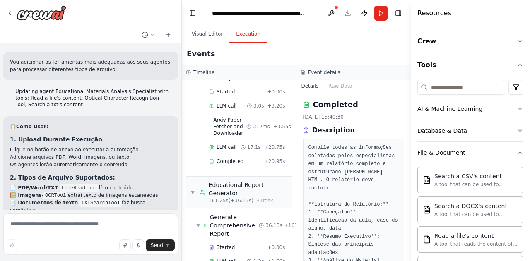
drag, startPoint x: 407, startPoint y: 104, endPoint x: 411, endPoint y: 138, distance: 33.8
click at [411, 138] on div "Resources Crew Tools AI & Machine Learning Database & Data File & Document Sear…" at bounding box center [470, 130] width 119 height 261
drag, startPoint x: 407, startPoint y: 105, endPoint x: 413, endPoint y: 177, distance: 72.7
click at [413, 177] on div "Resources Crew Tools AI & Machine Learning Database & Data File & Document Sear…" at bounding box center [470, 130] width 119 height 261
click at [408, 188] on button "Toggle Sidebar" at bounding box center [410, 130] width 7 height 261
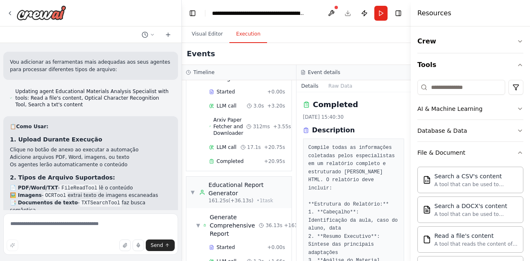
scroll to position [17, 0]
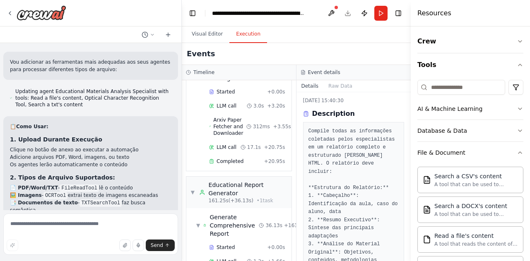
click at [404, 101] on div "Completed [DATE] 15:40:30 Description Compile todas as informações coletadas pe…" at bounding box center [353, 176] width 115 height 169
drag, startPoint x: 408, startPoint y: 103, endPoint x: 407, endPoint y: 149, distance: 46.0
click at [407, 149] on div "Crie um agente de IA para automatizar o processo de adaptação de materiais didá…" at bounding box center [265, 130] width 530 height 261
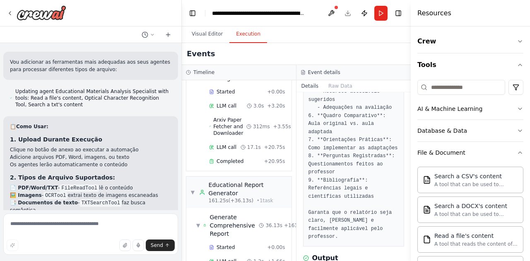
scroll to position [0, 0]
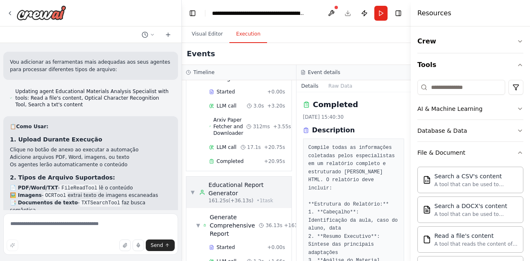
click at [192, 189] on span "▼" at bounding box center [192, 192] width 5 height 7
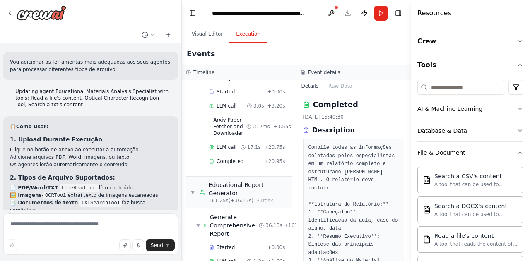
click at [378, 47] on div "Events" at bounding box center [296, 54] width 229 height 22
click at [212, 43] on div "Events" at bounding box center [296, 54] width 229 height 22
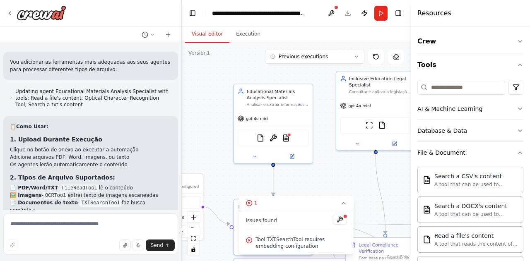
click at [204, 36] on button "Visual Editor" at bounding box center [207, 34] width 44 height 17
click at [269, 202] on button "1" at bounding box center [296, 203] width 115 height 15
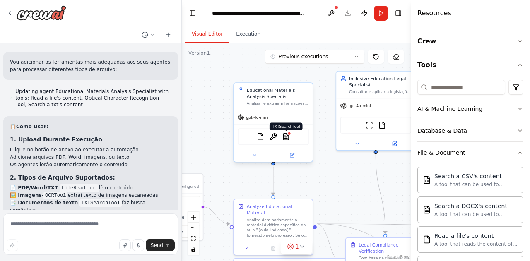
click at [284, 138] on img at bounding box center [286, 137] width 8 height 8
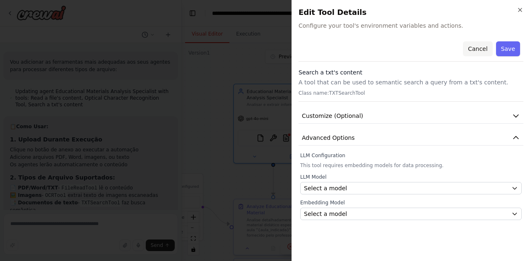
click at [480, 50] on button "Cancel" at bounding box center [477, 48] width 29 height 15
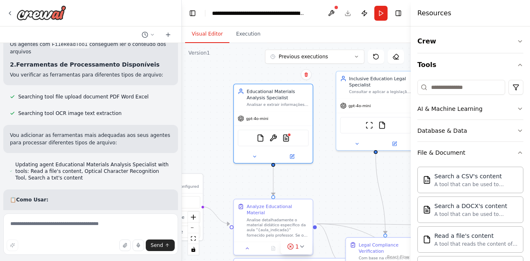
scroll to position [1910, 0]
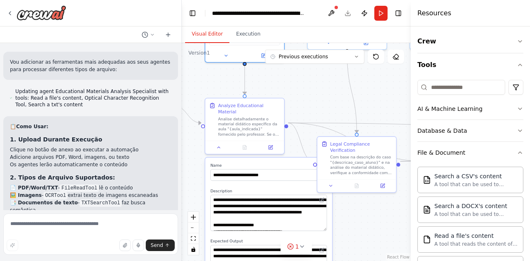
drag, startPoint x: 344, startPoint y: 182, endPoint x: 315, endPoint y: 81, distance: 105.0
click at [315, 81] on div ".deletable-edge-delete-btn { width: 20px; height: 20px; border: 0px solid #ffff…" at bounding box center [296, 152] width 229 height 218
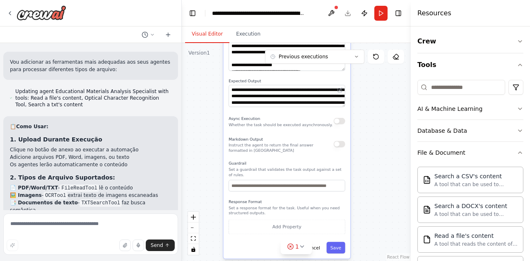
drag, startPoint x: 355, startPoint y: 240, endPoint x: 373, endPoint y: 79, distance: 161.2
click at [373, 79] on div ".deletable-edge-delete-btn { width: 20px; height: 20px; border: 0px solid #ffff…" at bounding box center [296, 152] width 229 height 218
click at [343, 242] on button "Save" at bounding box center [335, 248] width 19 height 12
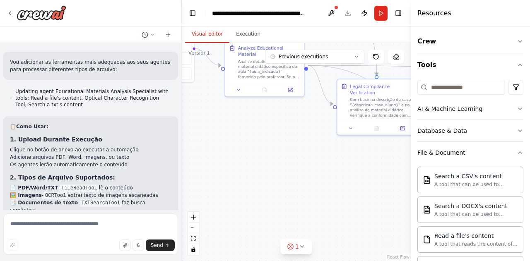
drag, startPoint x: 331, startPoint y: 202, endPoint x: 330, endPoint y: 252, distance: 50.5
click at [330, 252] on div ".deletable-edge-delete-btn { width: 20px; height: 20px; border: 0px solid #ffff…" at bounding box center [296, 152] width 229 height 218
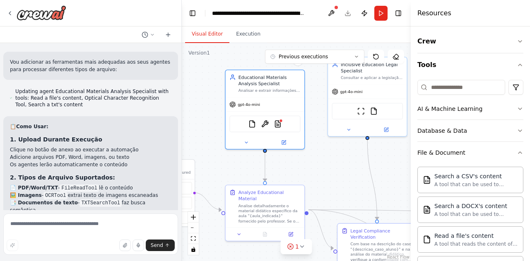
drag, startPoint x: 286, startPoint y: 143, endPoint x: 286, endPoint y: 281, distance: 137.8
click at [286, 261] on html "Crie um agente de IA para automatizar o processo de adaptação de materiais didá…" at bounding box center [265, 130] width 530 height 261
click at [282, 126] on div "FileReadTool OCRTool TXTSearchTool" at bounding box center [264, 122] width 71 height 17
click at [278, 127] on div "FileReadTool OCRTool TXTSearchTool" at bounding box center [264, 122] width 71 height 17
click at [278, 120] on img at bounding box center [278, 123] width 8 height 8
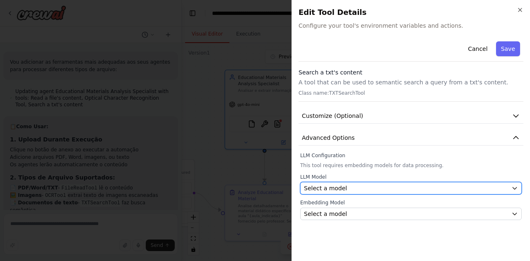
click at [339, 189] on span "Select a model" at bounding box center [325, 188] width 43 height 8
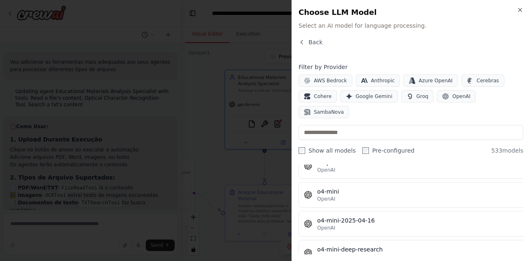
scroll to position [0, 0]
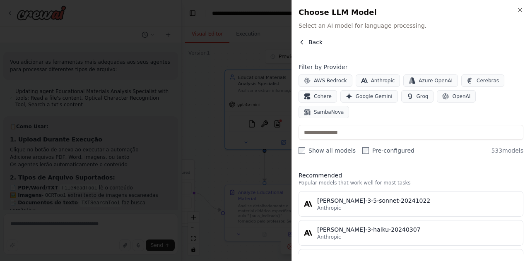
click at [307, 44] on button "Back" at bounding box center [310, 42] width 24 height 8
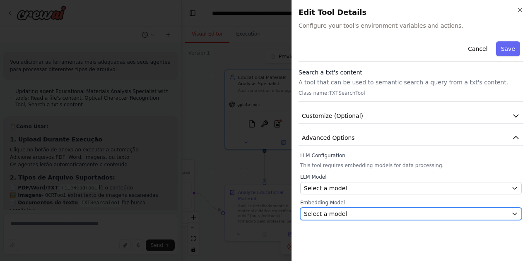
click at [380, 212] on div "Select a model" at bounding box center [406, 214] width 204 height 8
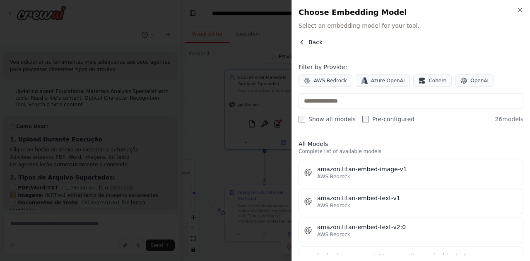
click at [302, 41] on icon "button" at bounding box center [301, 42] width 7 height 7
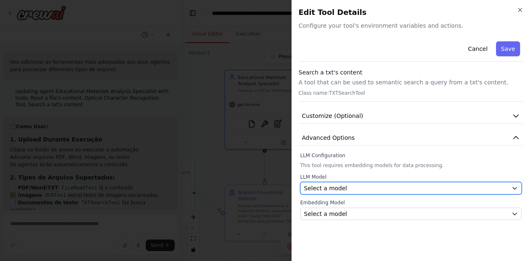
click at [375, 188] on div "Select a model" at bounding box center [406, 188] width 204 height 8
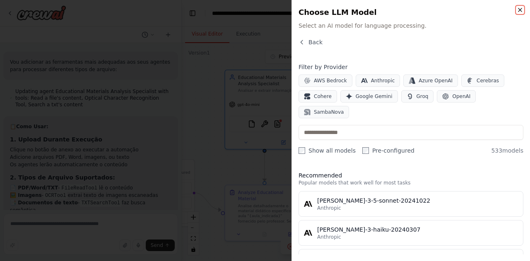
click at [518, 10] on icon "button" at bounding box center [520, 10] width 7 height 7
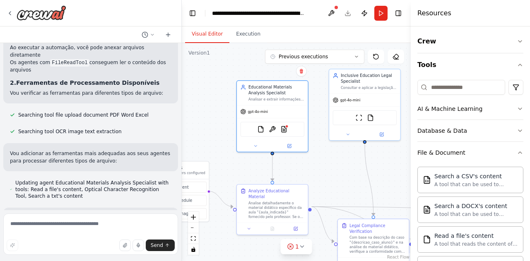
scroll to position [1910, 0]
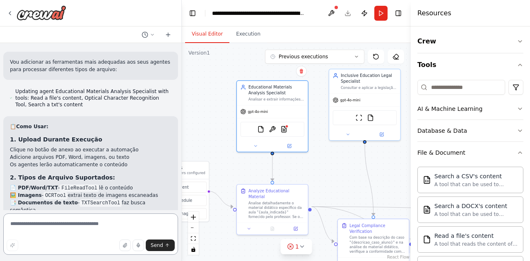
click at [100, 228] on textarea at bounding box center [90, 234] width 175 height 41
click at [178, 175] on div at bounding box center [179, 130] width 3 height 261
click at [330, 13] on button at bounding box center [331, 13] width 13 height 15
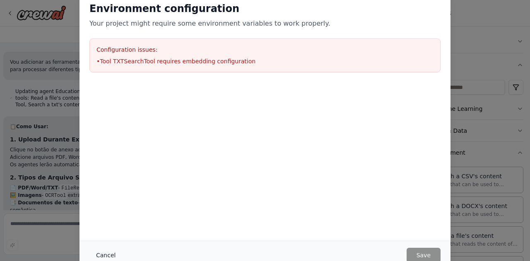
click at [107, 253] on button "Cancel" at bounding box center [105, 255] width 33 height 15
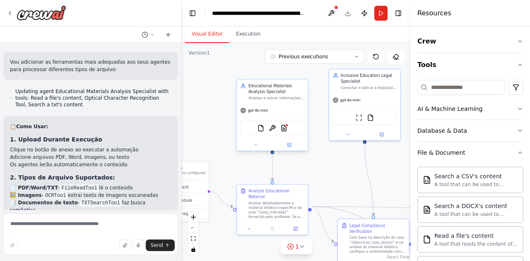
click at [285, 131] on img at bounding box center [283, 128] width 7 height 7
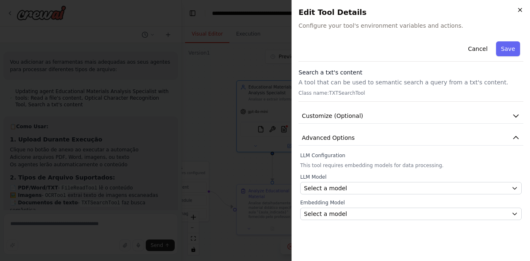
click at [520, 9] on icon "button" at bounding box center [520, 10] width 7 height 7
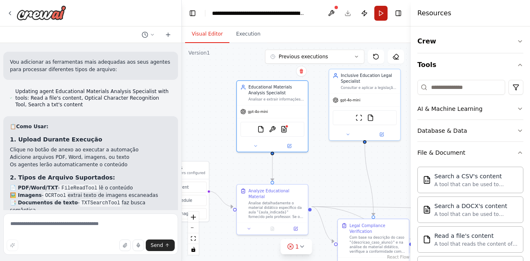
click at [379, 16] on button "Run" at bounding box center [380, 13] width 13 height 15
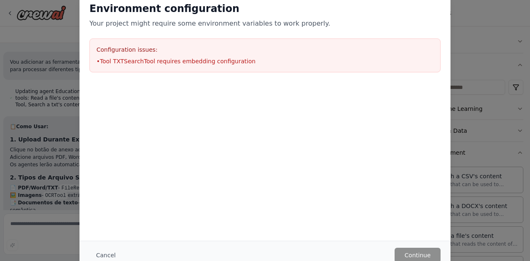
drag, startPoint x: 527, startPoint y: 135, endPoint x: 529, endPoint y: 152, distance: 17.9
click at [529, 152] on div "Environment configuration Your project might require some environment variables…" at bounding box center [265, 130] width 530 height 261
click at [108, 254] on button "Cancel" at bounding box center [105, 255] width 33 height 15
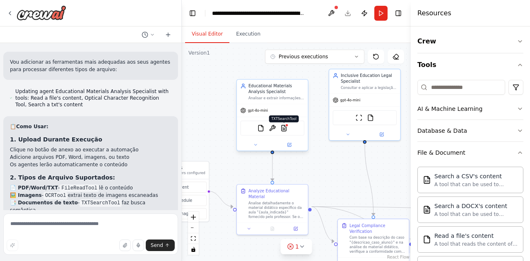
click at [285, 130] on img at bounding box center [283, 128] width 7 height 7
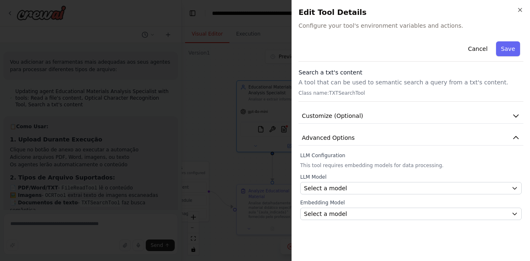
click at [521, 14] on h2 "Edit Tool Details" at bounding box center [410, 13] width 225 height 12
click at [518, 9] on icon "button" at bounding box center [520, 10] width 7 height 7
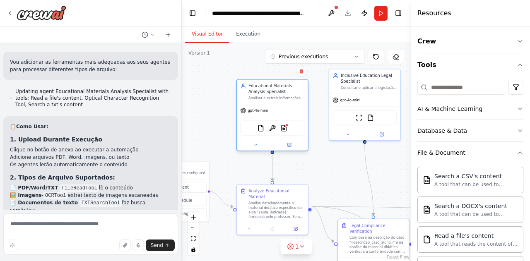
click at [287, 132] on div "FileReadTool OCRTool TXTSearchTool" at bounding box center [272, 128] width 64 height 15
click at [255, 145] on icon at bounding box center [255, 145] width 5 height 5
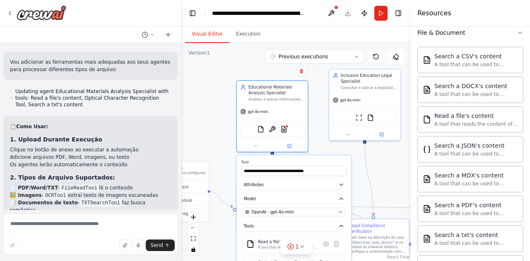
scroll to position [152, 0]
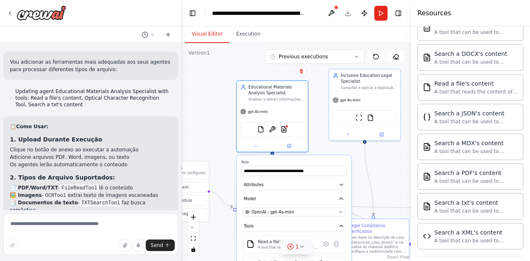
click at [301, 251] on button "1" at bounding box center [296, 246] width 32 height 15
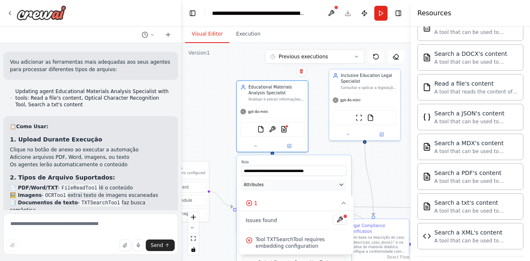
click at [344, 185] on icon "button" at bounding box center [341, 185] width 6 height 6
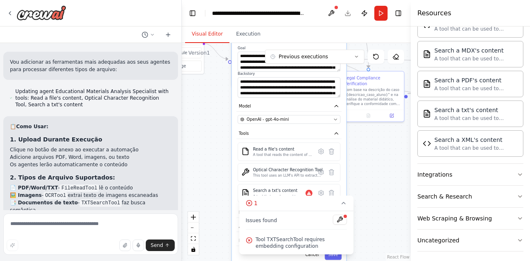
drag, startPoint x: 386, startPoint y: 196, endPoint x: 381, endPoint y: 48, distance: 148.3
click at [381, 48] on div ".deletable-edge-delete-btn { width: 20px; height: 20px; border: 0px solid #ffff…" at bounding box center [296, 152] width 229 height 218
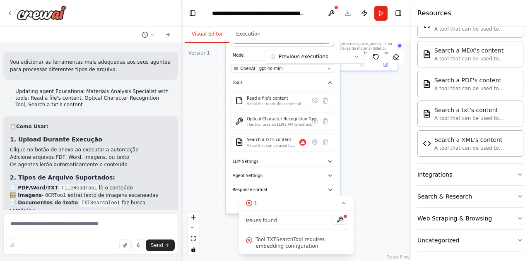
drag, startPoint x: 374, startPoint y: 185, endPoint x: 370, endPoint y: 140, distance: 44.9
click at [370, 140] on div ".deletable-edge-delete-btn { width: 20px; height: 20px; border: 0px solid #ffff…" at bounding box center [296, 152] width 229 height 218
click at [325, 143] on icon at bounding box center [325, 140] width 7 height 7
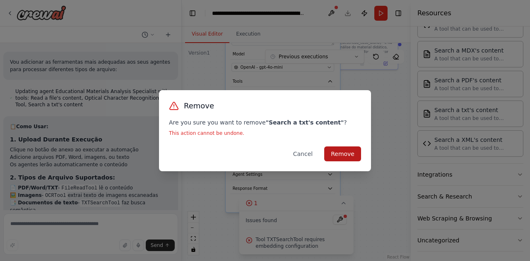
click at [339, 154] on button "Remove" at bounding box center [342, 154] width 37 height 15
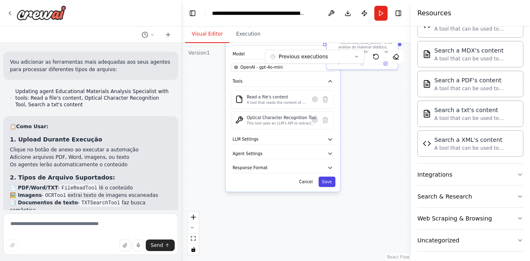
click at [330, 183] on button "Save" at bounding box center [326, 182] width 17 height 10
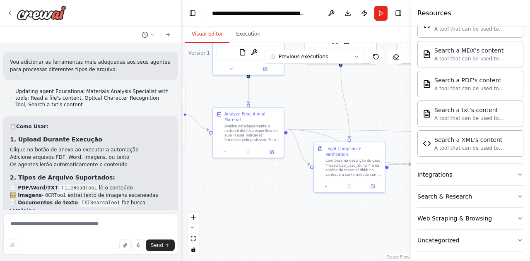
drag, startPoint x: 359, startPoint y: 107, endPoint x: 349, endPoint y: 217, distance: 111.0
click at [349, 217] on div ".deletable-edge-delete-btn { width: 20px; height: 20px; border: 0px solid #ffff…" at bounding box center [296, 152] width 229 height 218
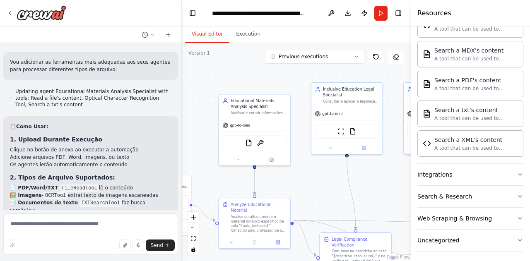
drag, startPoint x: 313, startPoint y: 102, endPoint x: 320, endPoint y: 194, distance: 91.8
click at [320, 194] on div ".deletable-edge-delete-btn { width: 20px; height: 20px; border: 0px solid #ffff…" at bounding box center [296, 152] width 229 height 218
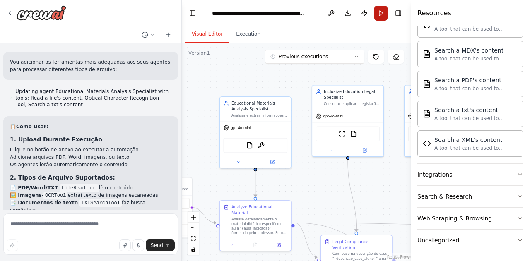
click at [380, 14] on button "Run" at bounding box center [380, 13] width 13 height 15
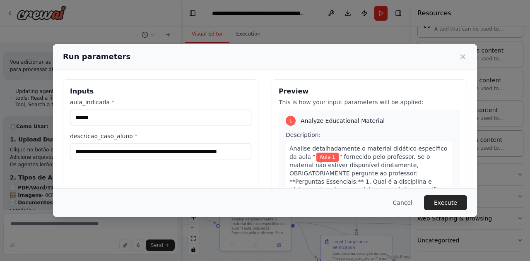
scroll to position [0, 0]
click at [448, 204] on button "Execute" at bounding box center [445, 202] width 43 height 15
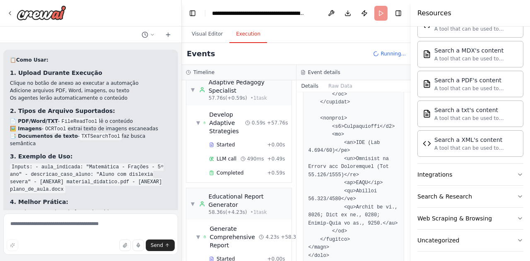
scroll to position [661, 0]
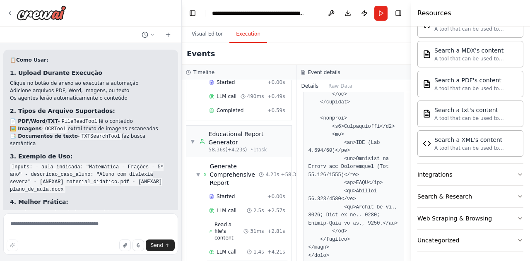
click at [233, 261] on span "Completed" at bounding box center [230, 266] width 27 height 7
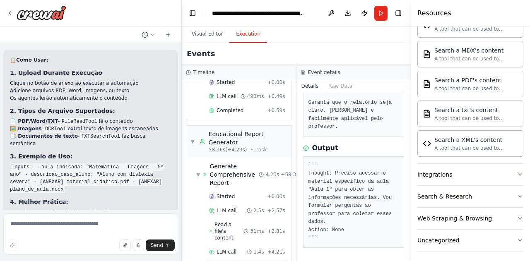
scroll to position [343, 0]
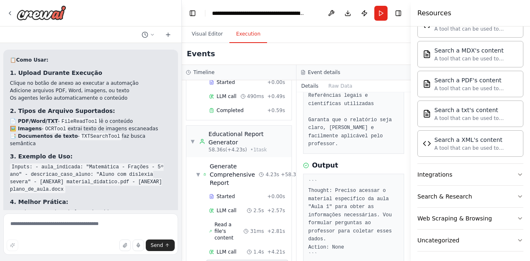
click at [316, 234] on pre "``` Thought: Preciso acessar o material específico da aula "Aula 1" para obter …" at bounding box center [353, 219] width 91 height 81
click at [179, 194] on div "Crie um agente de IA para automatizar o processo de adaptação de materiais didá…" at bounding box center [265, 130] width 530 height 261
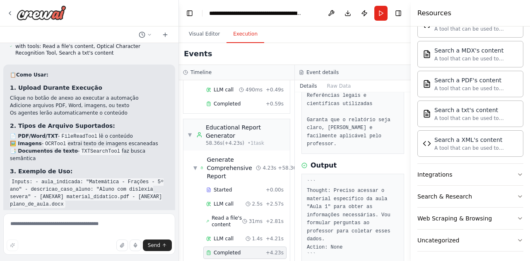
scroll to position [1984, 0]
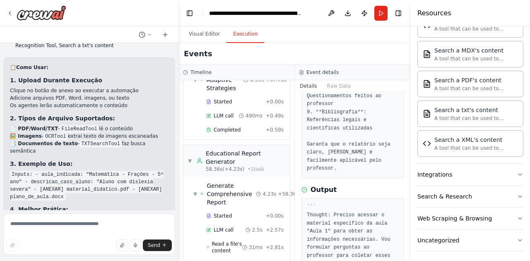
click at [176, 199] on div at bounding box center [177, 130] width 3 height 261
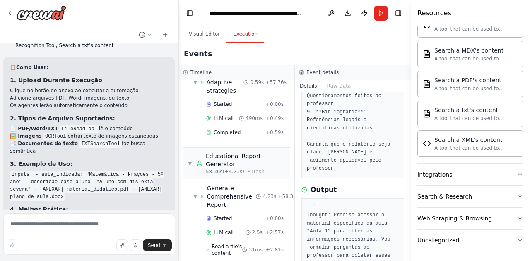
scroll to position [635, 0]
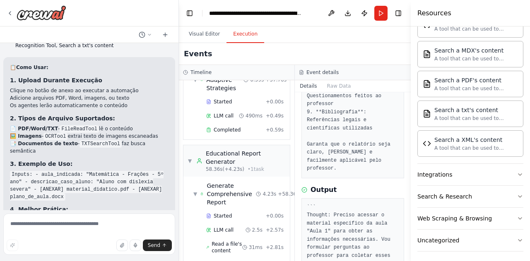
drag, startPoint x: 408, startPoint y: 239, endPoint x: 408, endPoint y: 255, distance: 16.6
click at [408, 255] on button "Toggle Sidebar" at bounding box center [410, 130] width 7 height 261
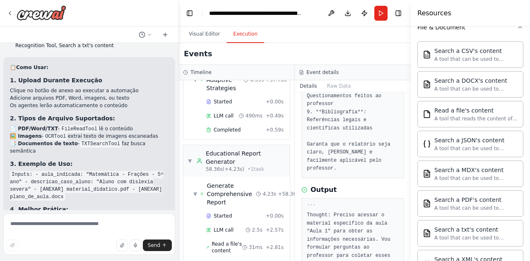
scroll to position [245, 0]
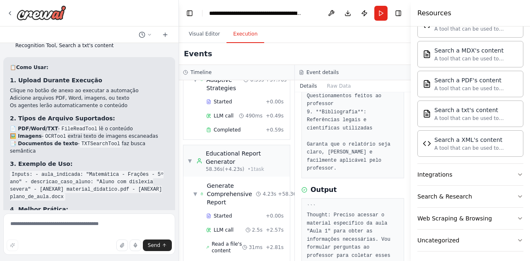
drag, startPoint x: 408, startPoint y: 244, endPoint x: 401, endPoint y: 125, distance: 119.4
click at [401, 125] on div "Crie um agente de IA para automatizar o processo de adaptação de materiais didá…" at bounding box center [265, 130] width 530 height 261
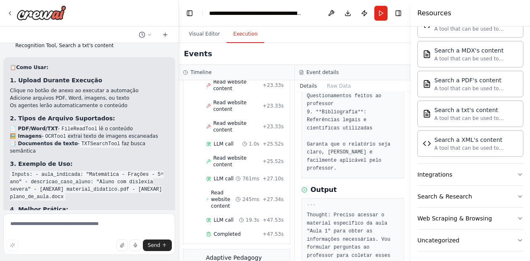
scroll to position [635, 0]
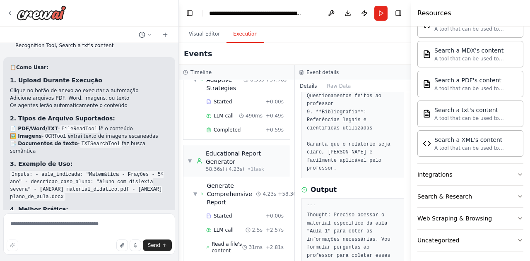
drag, startPoint x: 409, startPoint y: 214, endPoint x: 403, endPoint y: 158, distance: 56.6
click at [403, 158] on div "Crie um agente de IA para automatizar o processo de adaptação de materiais didá…" at bounding box center [265, 130] width 530 height 261
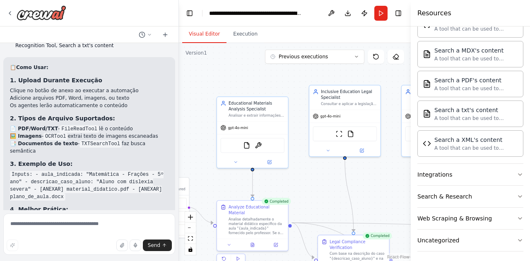
click at [206, 35] on button "Visual Editor" at bounding box center [204, 34] width 44 height 17
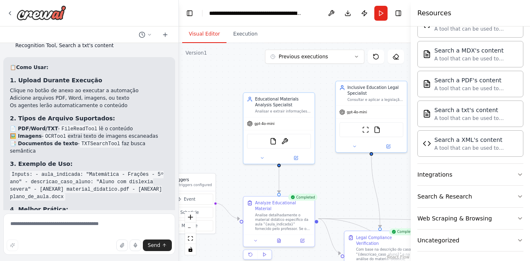
drag, startPoint x: 303, startPoint y: 195, endPoint x: 329, endPoint y: 191, distance: 26.8
click at [329, 191] on div ".deletable-edge-delete-btn { width: 20px; height: 20px; border: 0px solid #ffff…" at bounding box center [295, 152] width 232 height 218
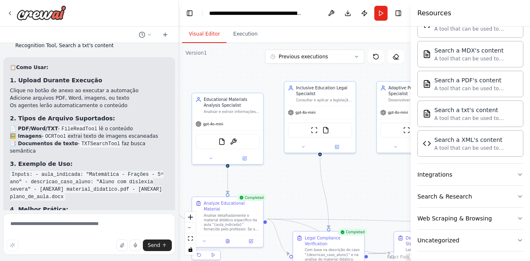
drag, startPoint x: 342, startPoint y: 186, endPoint x: 291, endPoint y: 186, distance: 51.3
click at [291, 186] on div ".deletable-edge-delete-btn { width: 20px; height: 20px; border: 0px solid #ffff…" at bounding box center [295, 152] width 232 height 218
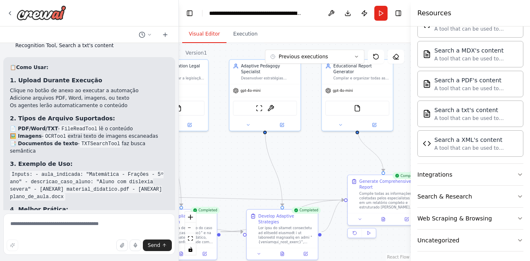
drag, startPoint x: 368, startPoint y: 188, endPoint x: 220, endPoint y: 166, distance: 149.0
click at [220, 166] on div ".deletable-edge-delete-btn { width: 20px; height: 20px; border: 0px solid #ffff…" at bounding box center [295, 152] width 232 height 218
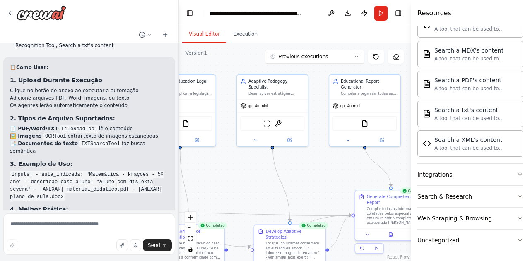
drag, startPoint x: 315, startPoint y: 172, endPoint x: 323, endPoint y: 188, distance: 17.4
click at [323, 188] on div ".deletable-edge-delete-btn { width: 20px; height: 20px; border: 0px solid #ffff…" at bounding box center [295, 152] width 232 height 218
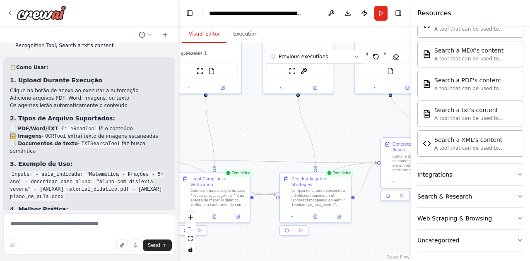
drag, startPoint x: 337, startPoint y: 185, endPoint x: 363, endPoint y: 132, distance: 59.2
click at [363, 132] on div ".deletable-edge-delete-btn { width: 20px; height: 20px; border: 0px solid #ffff…" at bounding box center [295, 152] width 232 height 218
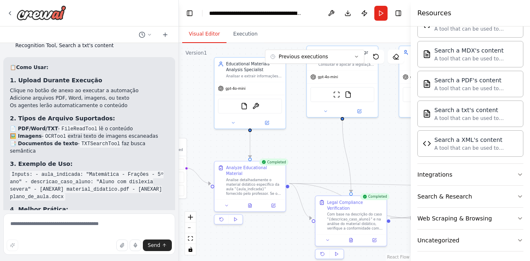
drag, startPoint x: 272, startPoint y: 127, endPoint x: 407, endPoint y: 151, distance: 137.8
click at [407, 151] on div "Crie um agente de IA para automatizar o processo de adaptação de materiais didá…" at bounding box center [265, 130] width 530 height 261
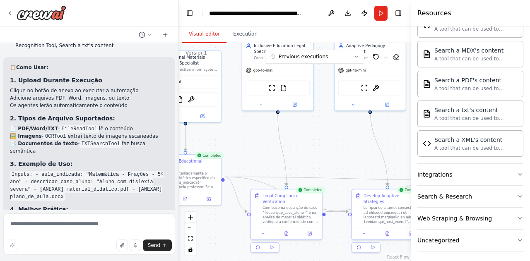
drag, startPoint x: 220, startPoint y: 144, endPoint x: 154, endPoint y: 139, distance: 66.0
click at [154, 139] on div "Crie um agente de IA para automatizar o processo de adaptação de materiais didá…" at bounding box center [265, 130] width 530 height 261
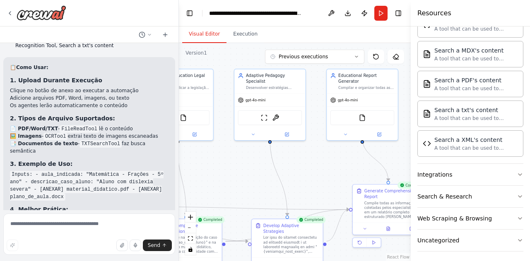
drag, startPoint x: 316, startPoint y: 140, endPoint x: 217, endPoint y: 168, distance: 103.0
click at [217, 168] on div ".deletable-edge-delete-btn { width: 20px; height: 20px; border: 0px solid #ffff…" at bounding box center [295, 152] width 232 height 218
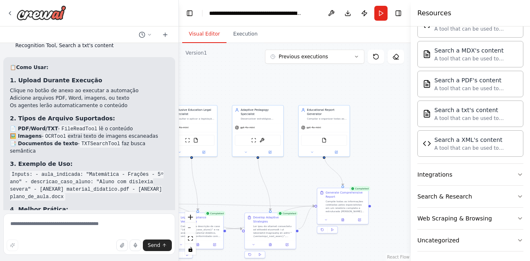
drag, startPoint x: 291, startPoint y: 169, endPoint x: 267, endPoint y: 178, distance: 25.9
click at [267, 178] on div ".deletable-edge-delete-btn { width: 20px; height: 20px; border: 0px solid #ffff…" at bounding box center [295, 152] width 232 height 218
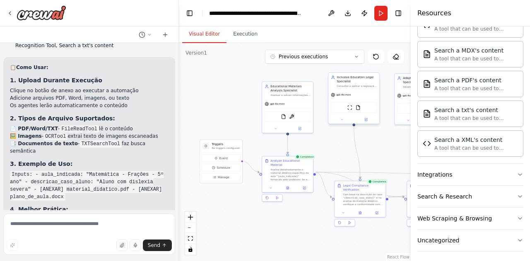
drag, startPoint x: 292, startPoint y: 174, endPoint x: 320, endPoint y: 92, distance: 86.5
click at [435, 138] on div "Crie um agente de IA para automatizar o processo de adaptação de materiais didá…" at bounding box center [265, 130] width 530 height 261
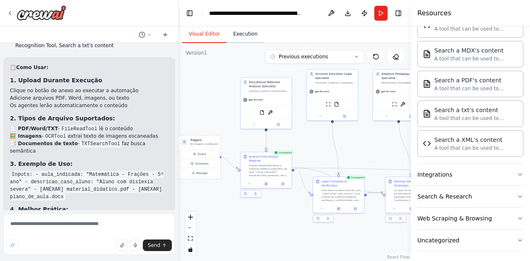
click at [248, 34] on button "Execution" at bounding box center [245, 34] width 38 height 17
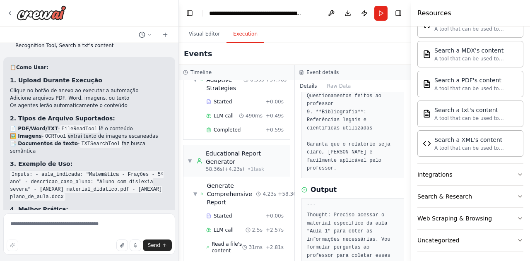
drag, startPoint x: 408, startPoint y: 223, endPoint x: 404, endPoint y: 109, distance: 114.3
click at [404, 109] on div "Crie um agente de IA para automatizar o processo de adaptação de materiais didá…" at bounding box center [265, 130] width 530 height 261
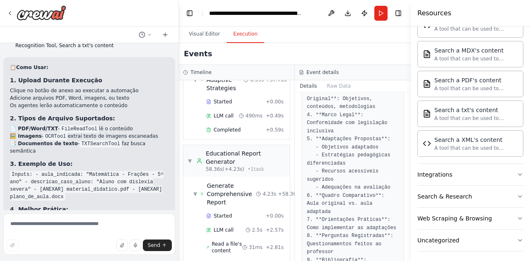
scroll to position [0, 0]
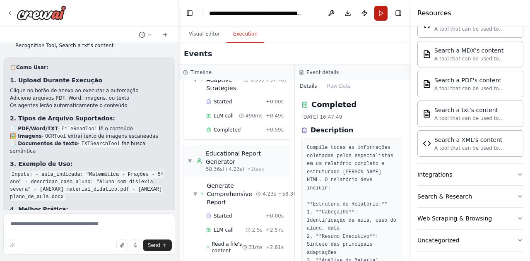
click at [382, 14] on button "Run" at bounding box center [380, 13] width 13 height 15
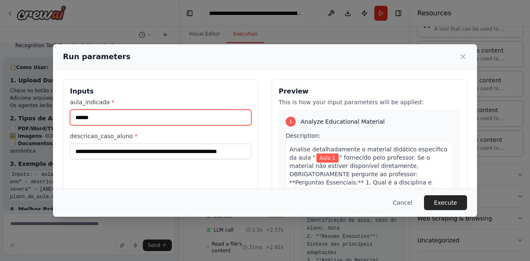
click at [144, 117] on input "******" at bounding box center [160, 118] width 181 height 16
paste input "**********"
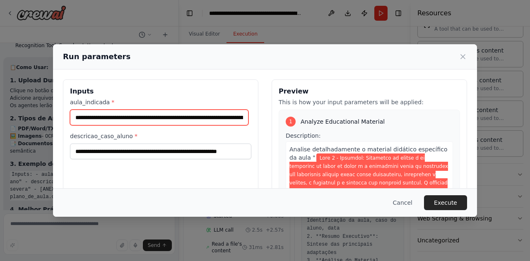
click at [238, 119] on input "aula_indicada *" at bounding box center [159, 117] width 178 height 15
paste input "**********"
type input "**********"
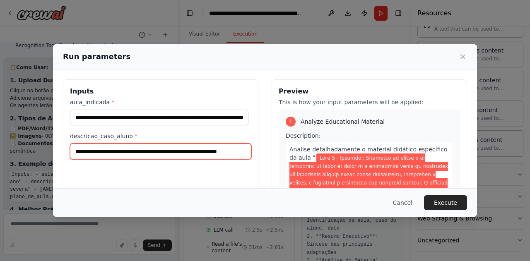
scroll to position [0, 11]
drag, startPoint x: 219, startPoint y: 155, endPoint x: 269, endPoint y: 162, distance: 50.5
click at [269, 162] on div "**********" at bounding box center [265, 177] width 404 height 196
click at [243, 149] on input "**********" at bounding box center [159, 151] width 178 height 15
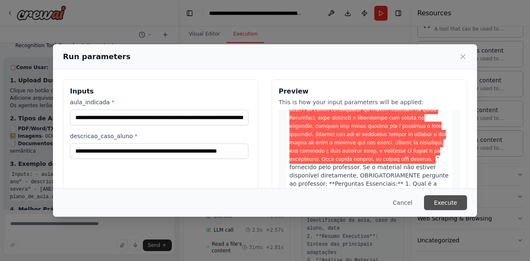
scroll to position [0, 0]
click at [438, 201] on button "Execute" at bounding box center [445, 202] width 43 height 15
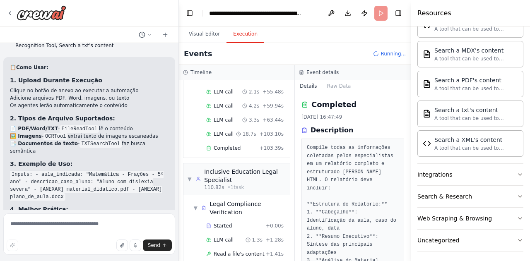
scroll to position [669, 0]
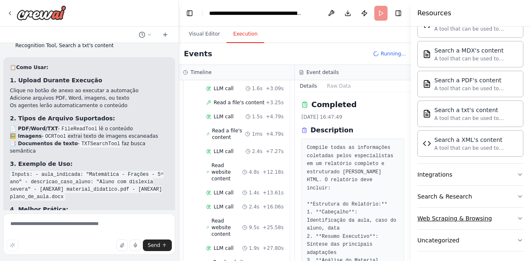
drag, startPoint x: 408, startPoint y: 127, endPoint x: 419, endPoint y: 214, distance: 87.6
click at [419, 214] on div "Resources Crew Tools AI & Machine Learning Database & Data File & Document Sear…" at bounding box center [470, 130] width 119 height 261
click at [409, 218] on button "Toggle Sidebar" at bounding box center [410, 130] width 7 height 261
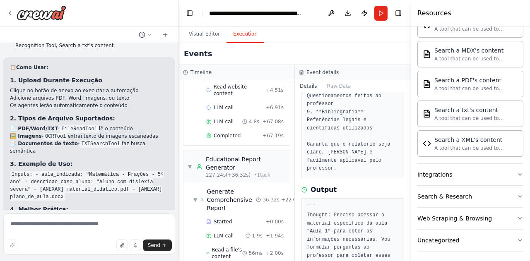
scroll to position [1054, 0]
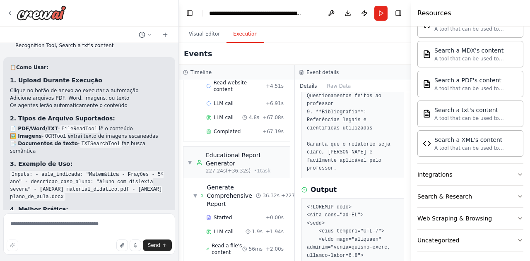
drag, startPoint x: 408, startPoint y: 130, endPoint x: 410, endPoint y: 140, distance: 10.5
click at [410, 143] on button "Toggle Sidebar" at bounding box center [410, 130] width 7 height 261
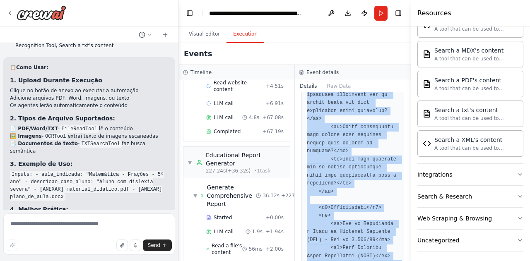
scroll to position [1989, 0]
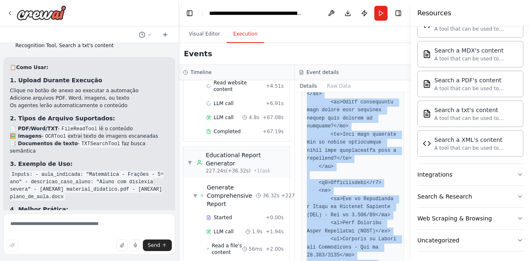
drag, startPoint x: 305, startPoint y: 118, endPoint x: 383, endPoint y: 281, distance: 180.7
click at [383, 261] on html "Crie um agente de IA para automatizar o processo de adaptação de materiais didá…" at bounding box center [265, 130] width 530 height 261
copy pre "<!LOREMIP dolo> <sita cons="ad-EL"> <sedd> <eius tempori="UTL-1"> <etdo magn="a…"
drag, startPoint x: 407, startPoint y: 249, endPoint x: 407, endPoint y: 234, distance: 14.5
click at [407, 234] on div "Crie um agente de IA para automatizar o processo de adaptação de materiais didá…" at bounding box center [265, 130] width 530 height 261
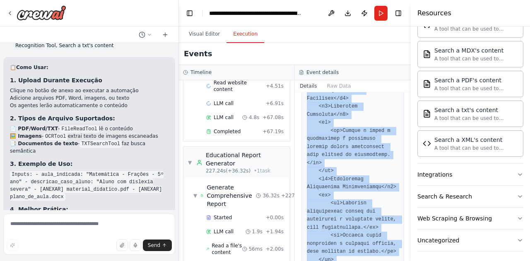
scroll to position [1180, 0]
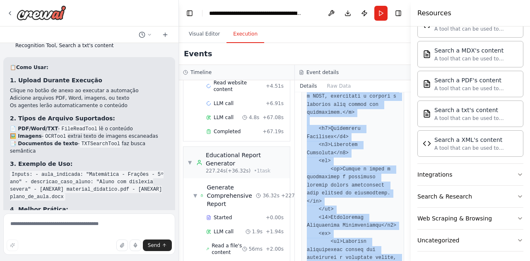
drag, startPoint x: 407, startPoint y: 187, endPoint x: 409, endPoint y: 236, distance: 48.4
click at [409, 236] on button "Toggle Sidebar" at bounding box center [410, 130] width 7 height 261
drag, startPoint x: 408, startPoint y: 192, endPoint x: 408, endPoint y: 257, distance: 64.2
click at [408, 257] on button "Toggle Sidebar" at bounding box center [410, 130] width 7 height 261
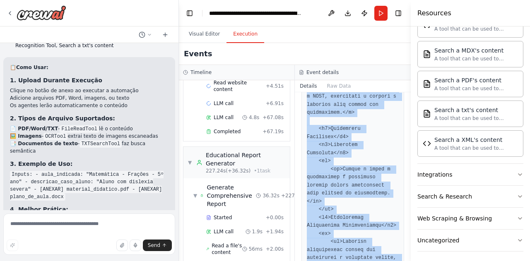
click at [408, 250] on button "Toggle Sidebar" at bounding box center [410, 130] width 7 height 261
click at [392, 111] on pre at bounding box center [353, 226] width 92 height 1768
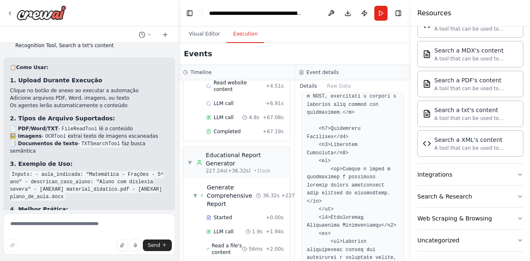
click at [407, 109] on button "Toggle Sidebar" at bounding box center [410, 130] width 7 height 261
drag, startPoint x: 407, startPoint y: 193, endPoint x: 406, endPoint y: 252, distance: 58.8
click at [406, 252] on div "Crie um agente de IA para automatizar o processo de adaptação de materiais didá…" at bounding box center [265, 130] width 530 height 261
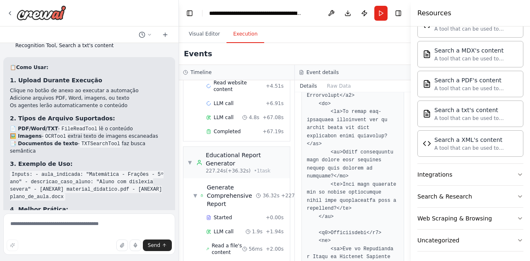
scroll to position [1989, 0]
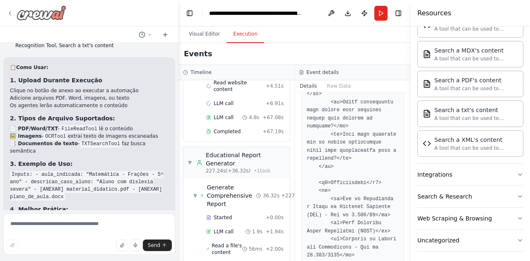
click at [51, 14] on img at bounding box center [42, 12] width 50 height 15
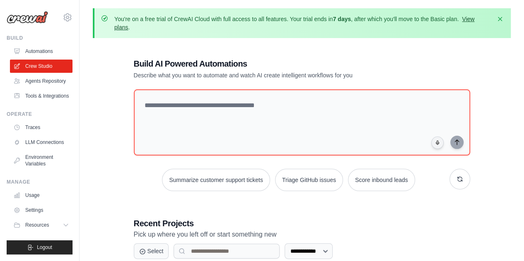
click at [469, 19] on link "View plans" at bounding box center [294, 23] width 360 height 15
